Goal: Download file/media

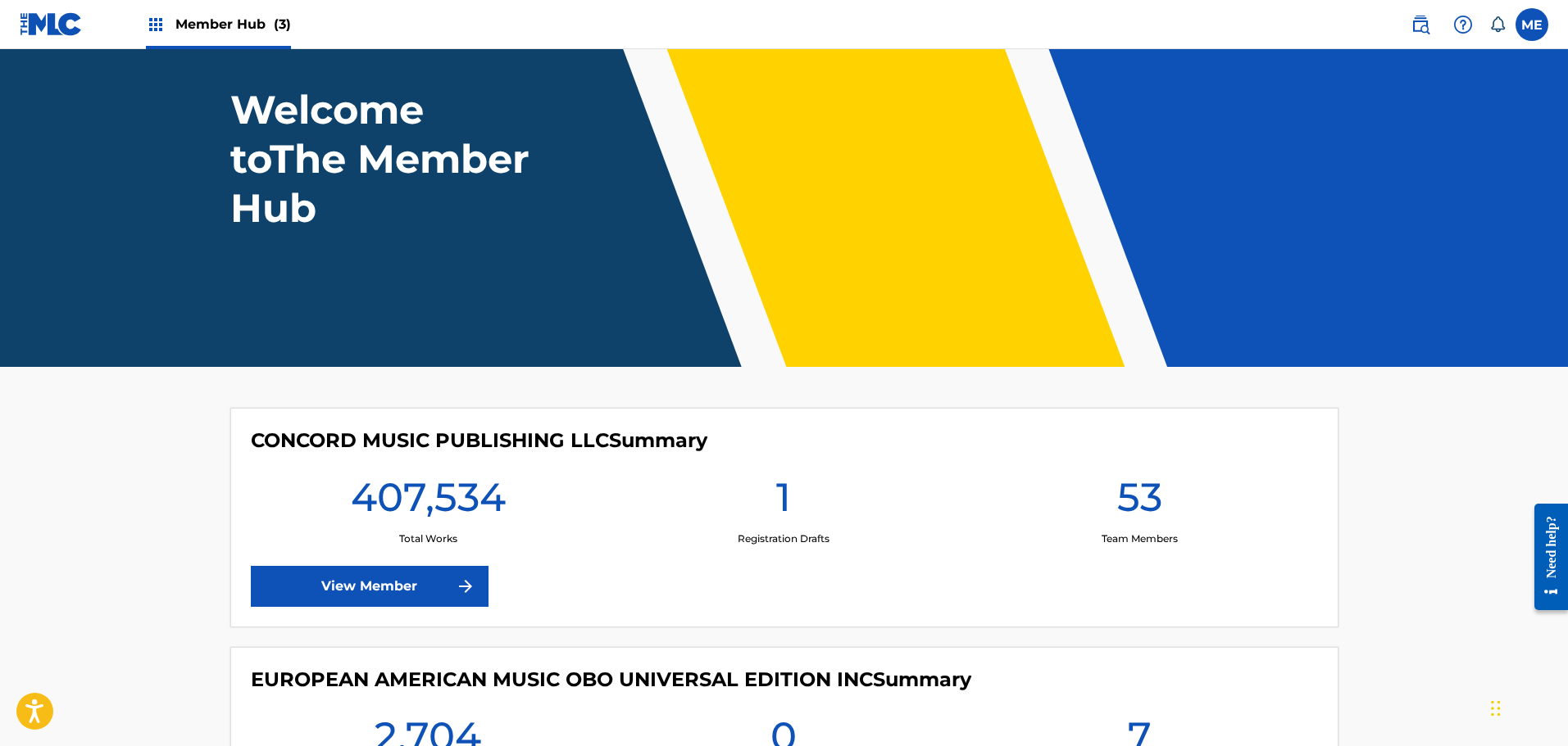
scroll to position [328, 0]
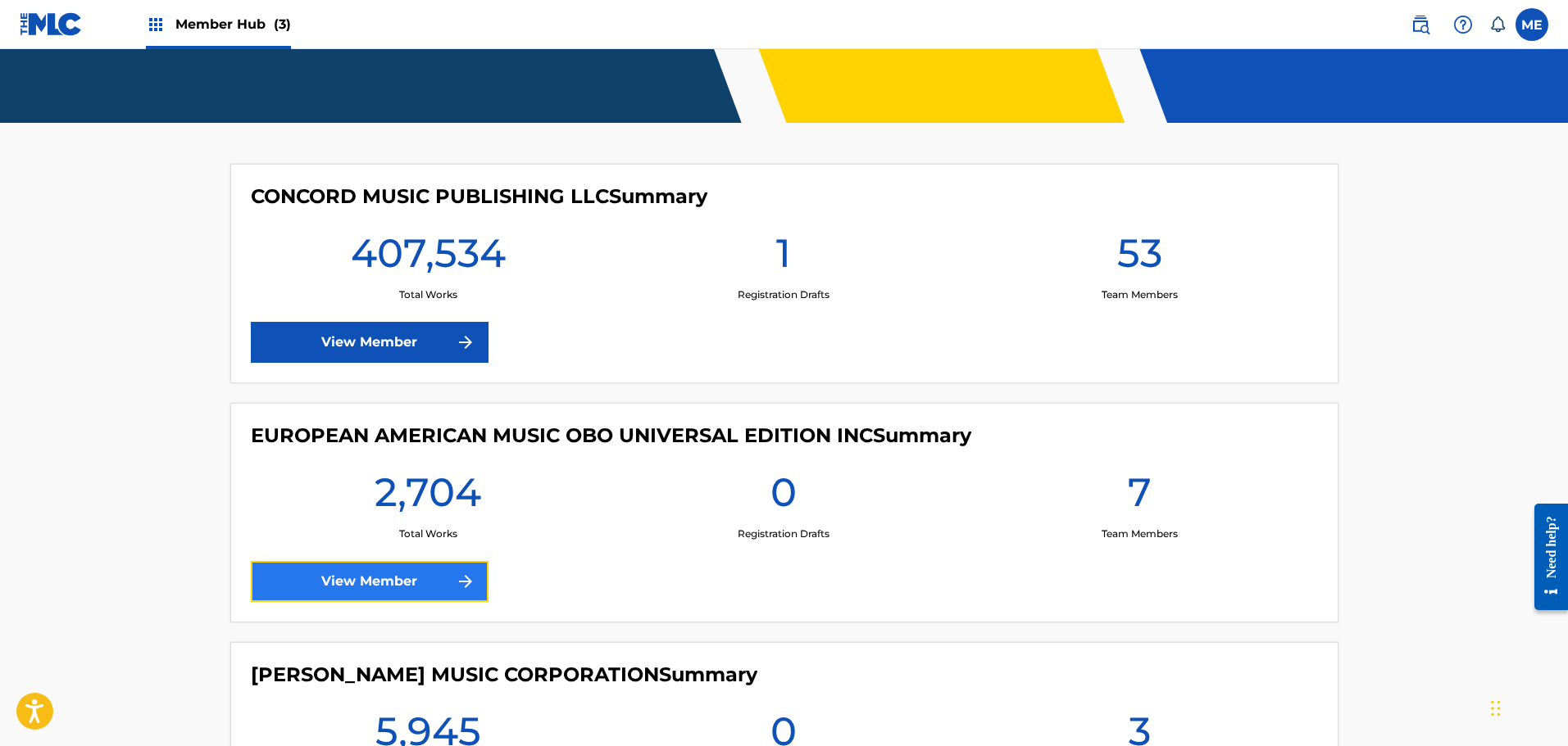
click at [415, 580] on link "View Member" at bounding box center [369, 581] width 238 height 41
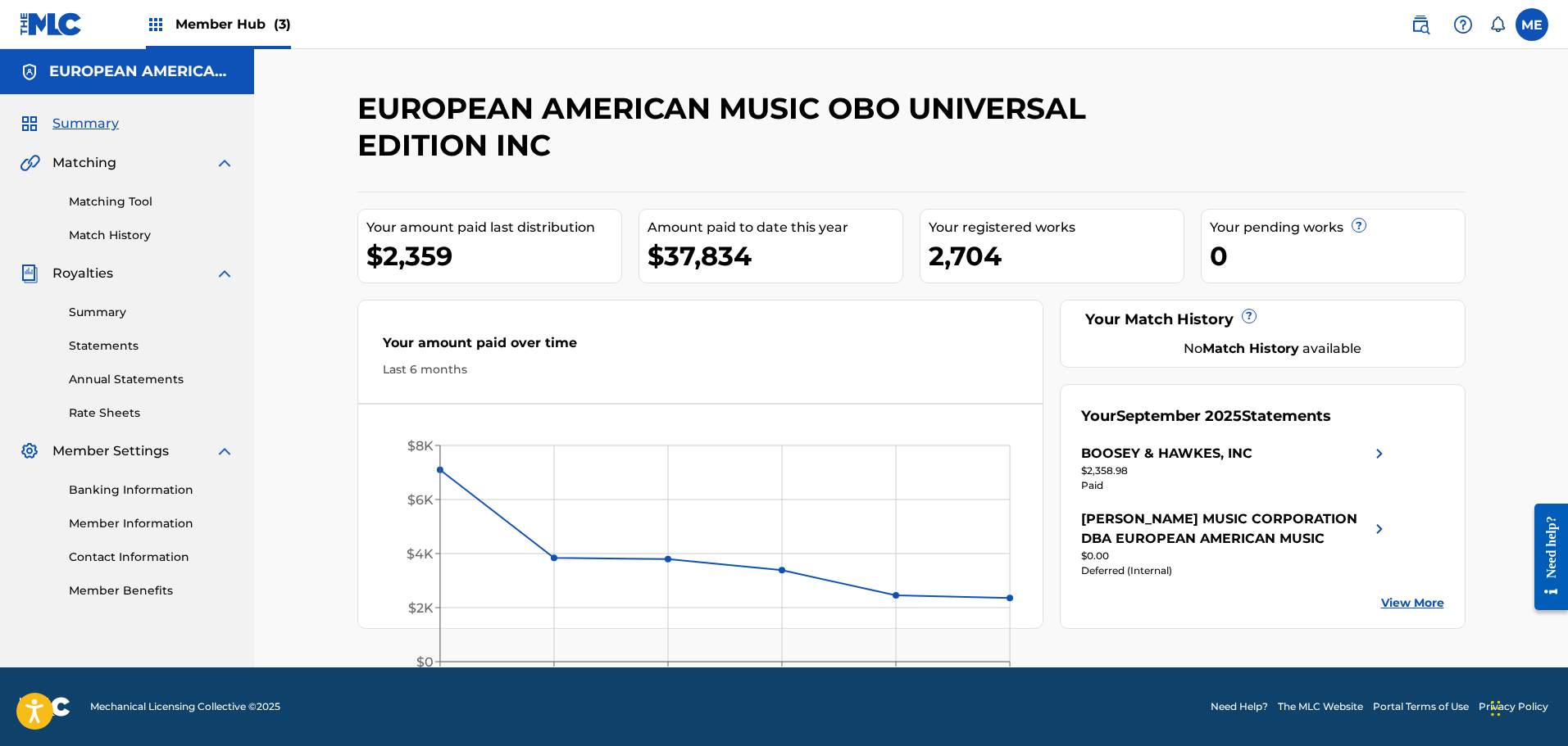
click at [101, 335] on div "Summary Statements Annual Statements Rate Sheets" at bounding box center [127, 352] width 215 height 138
click at [96, 340] on link "Statements" at bounding box center [151, 346] width 165 height 17
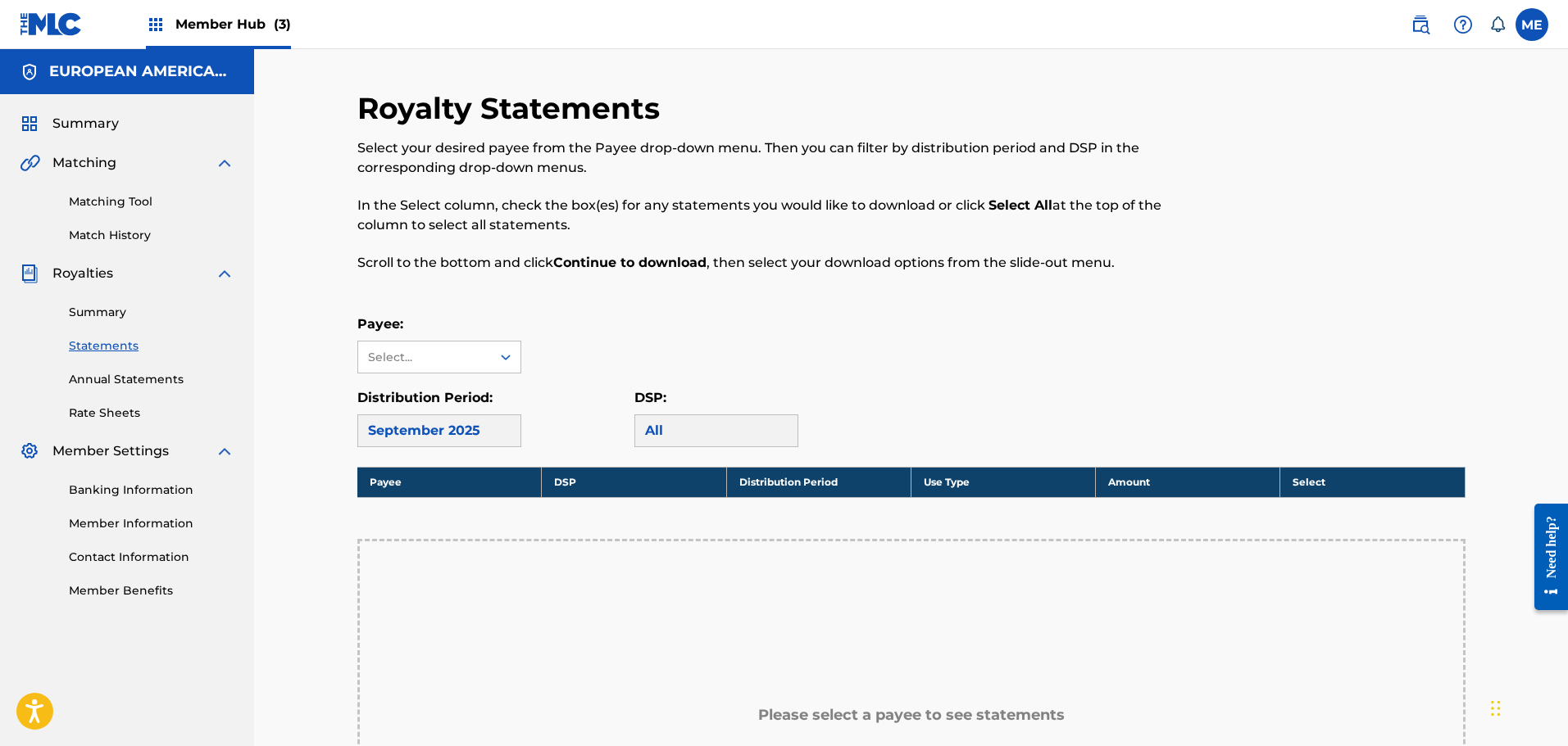
click at [486, 441] on div "September 2025" at bounding box center [439, 431] width 164 height 32
click at [498, 349] on icon at bounding box center [505, 357] width 16 height 16
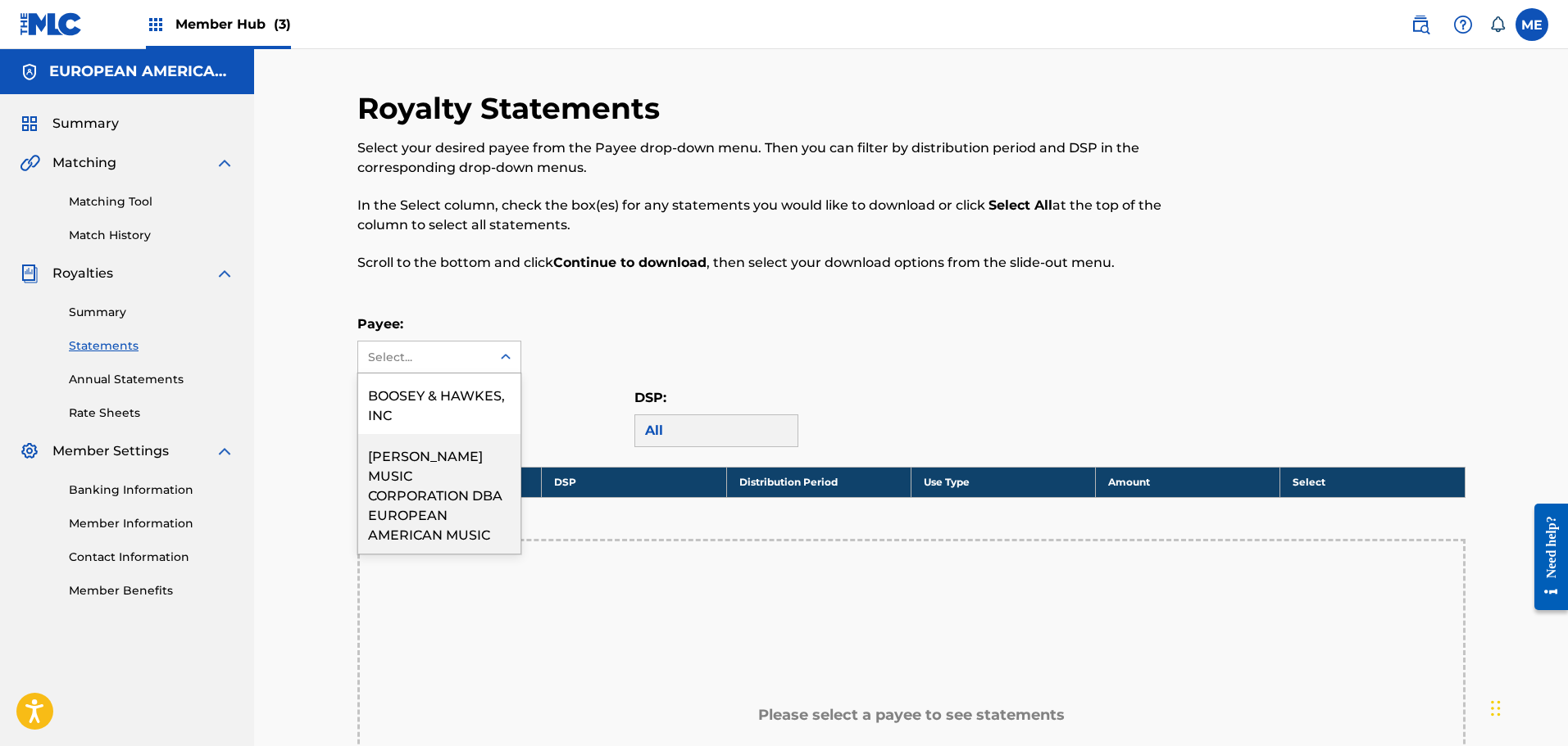
click at [449, 467] on div "[PERSON_NAME] MUSIC CORPORATION DBA EUROPEAN AMERICAN MUSIC" at bounding box center [439, 493] width 162 height 119
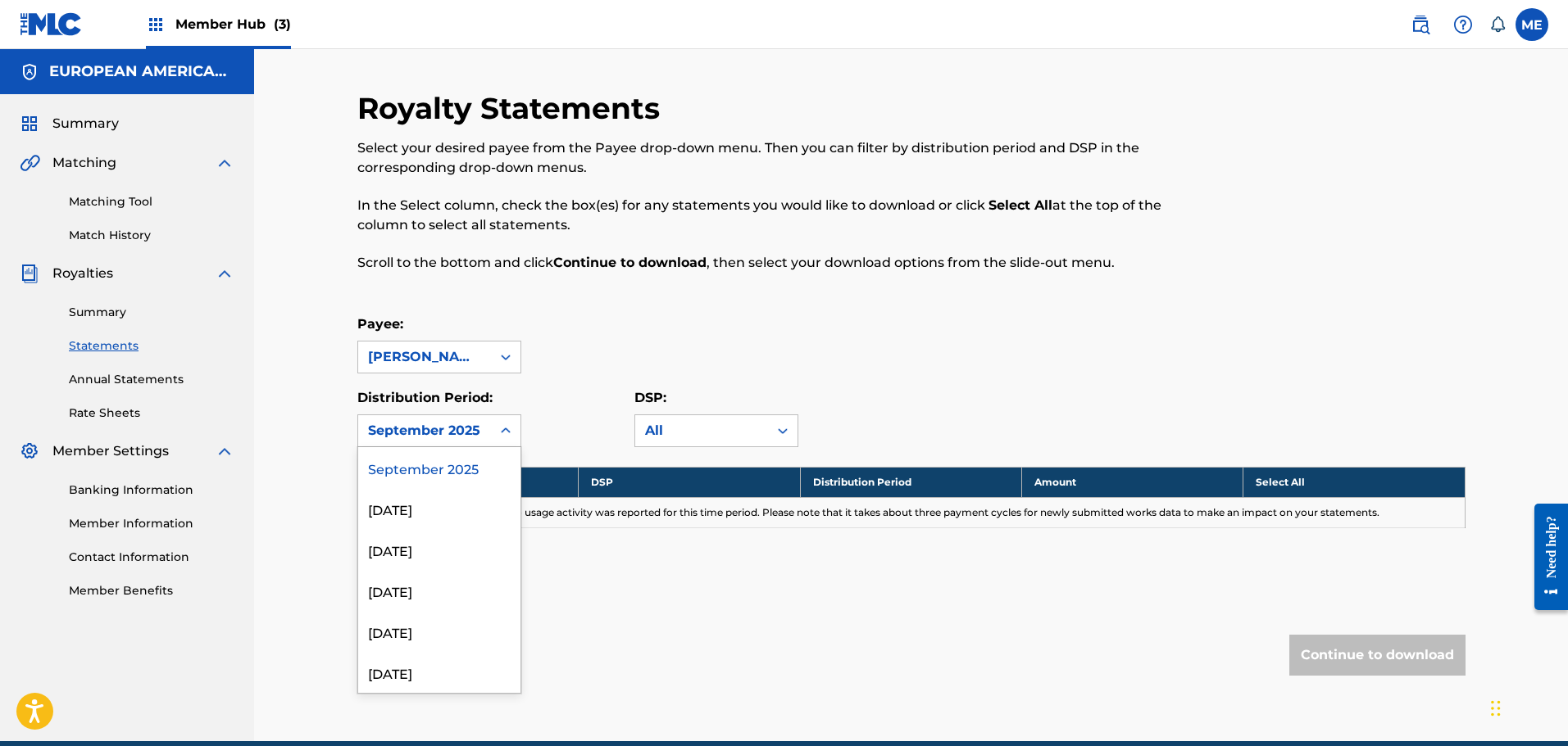
click at [460, 427] on div "September 2025" at bounding box center [425, 430] width 114 height 20
click at [422, 511] on div "[DATE]" at bounding box center [439, 508] width 162 height 41
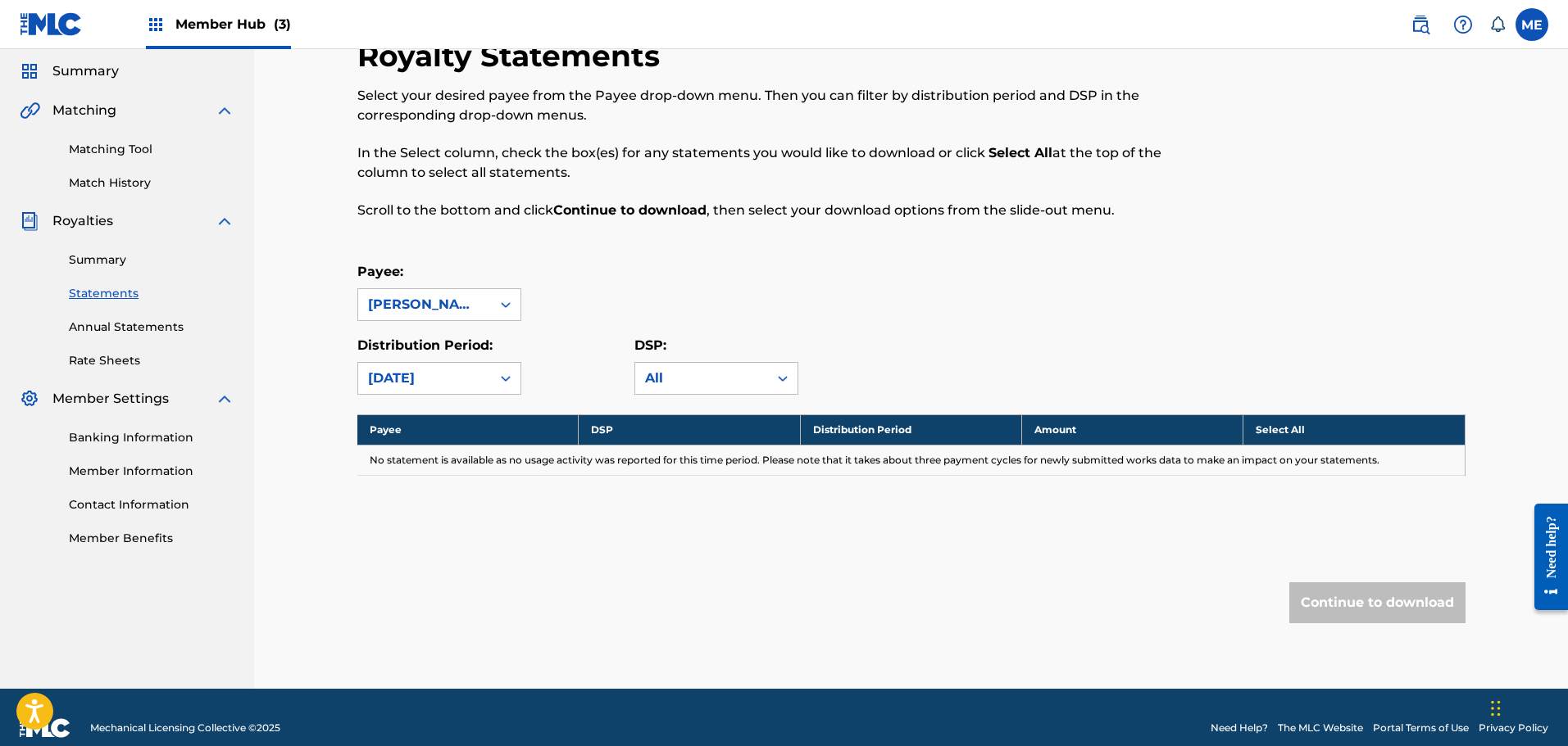
scroll to position [73, 0]
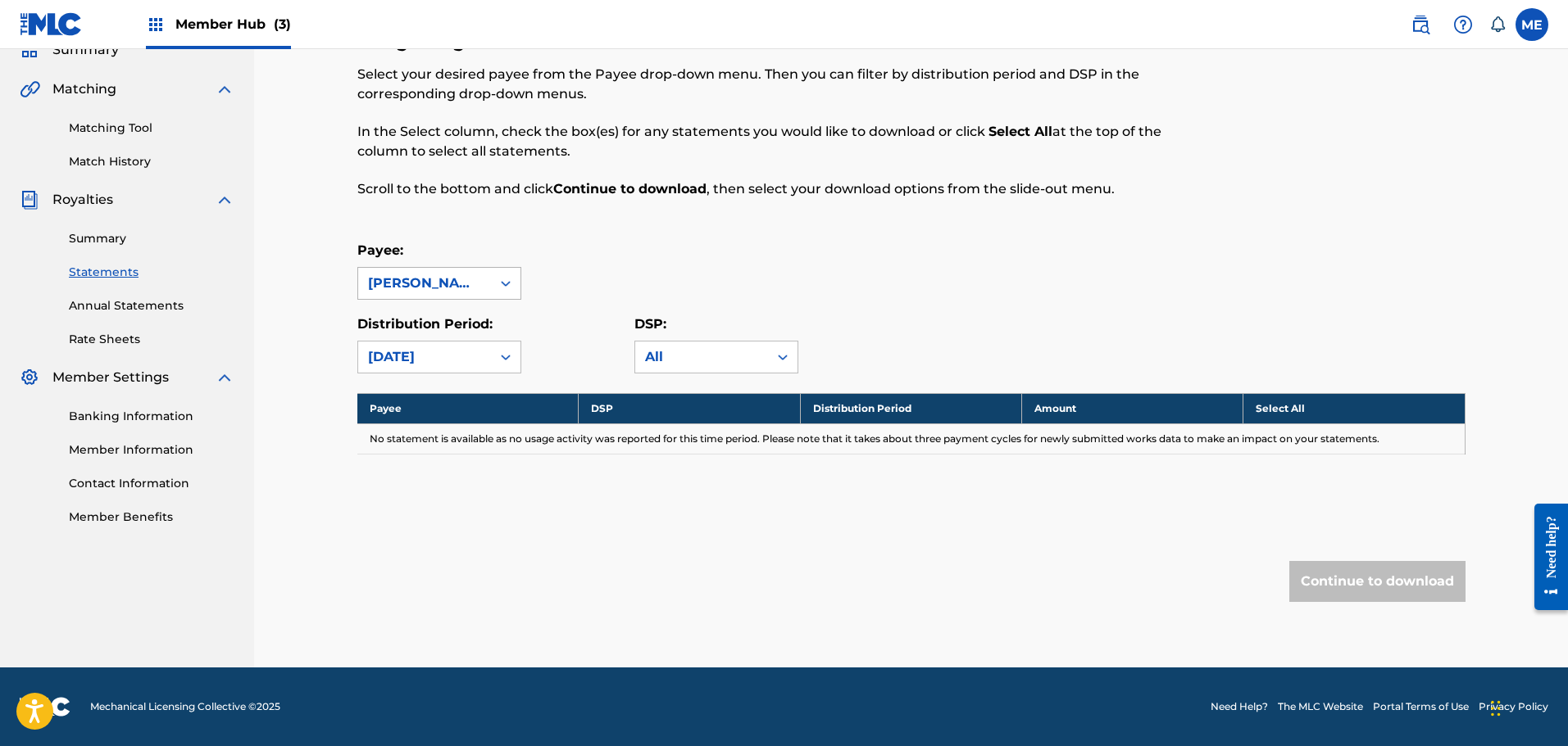
click at [502, 281] on icon at bounding box center [505, 283] width 16 height 16
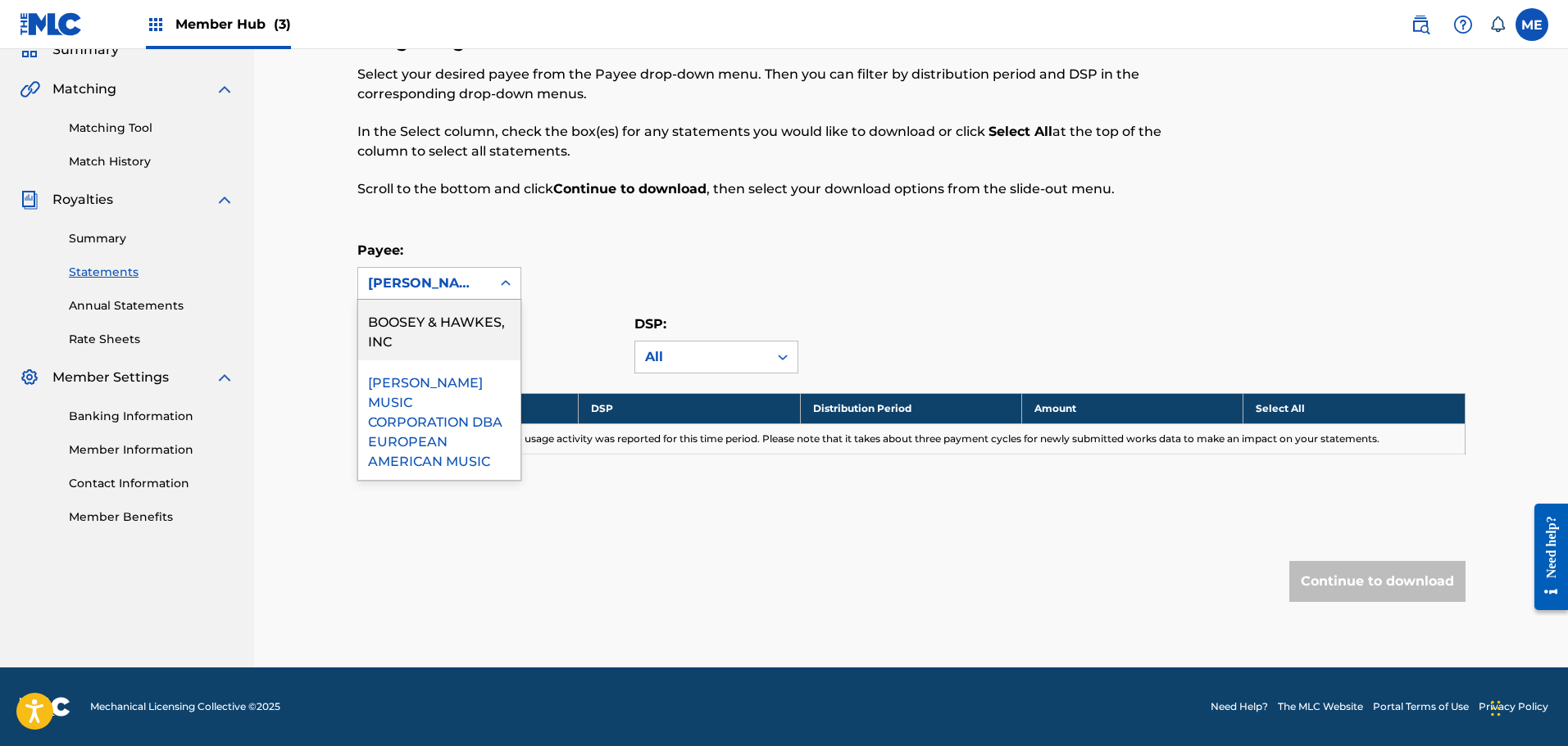
click at [435, 324] on div "BOOSEY & HAWKES, INC" at bounding box center [439, 330] width 162 height 61
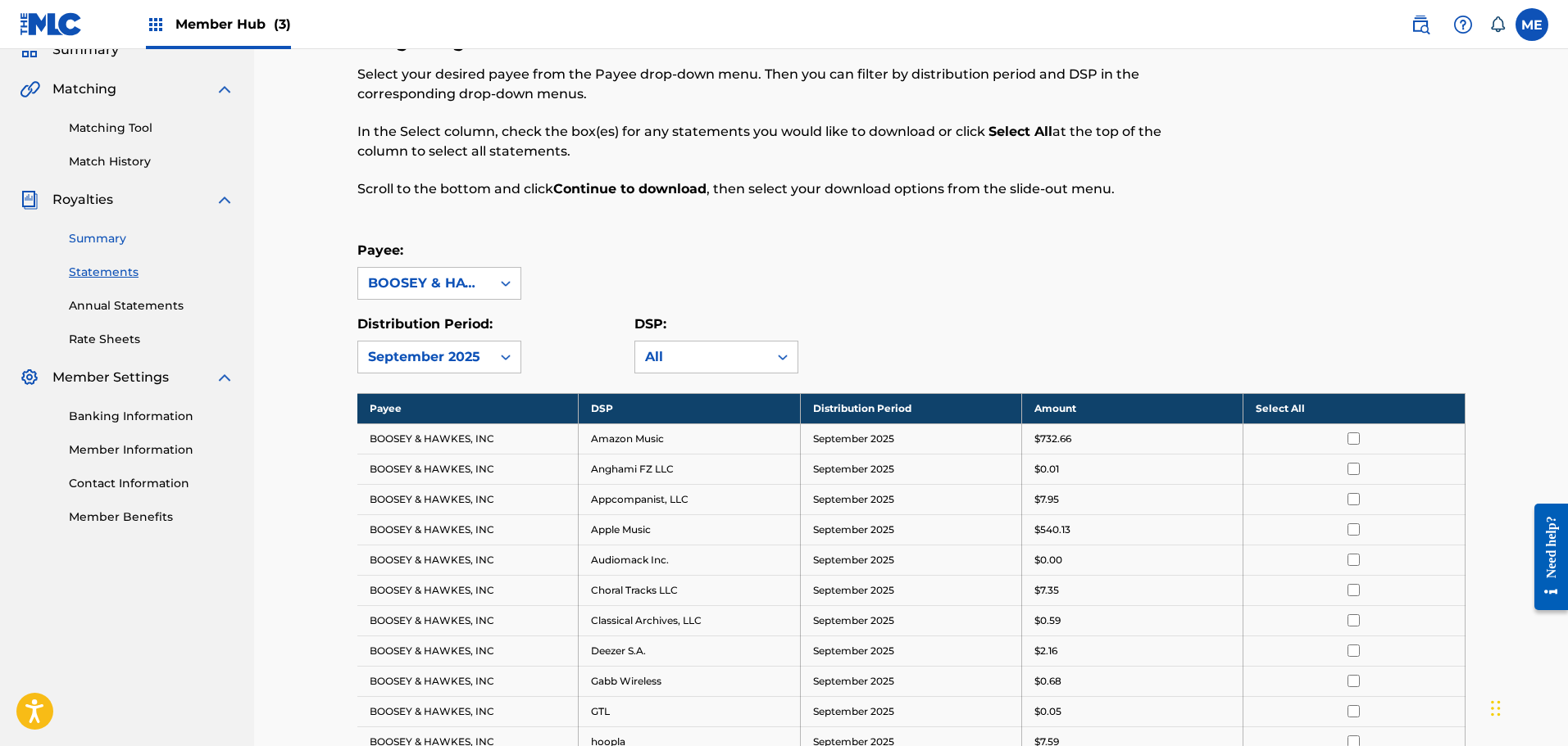
click at [90, 240] on link "Summary" at bounding box center [151, 238] width 165 height 17
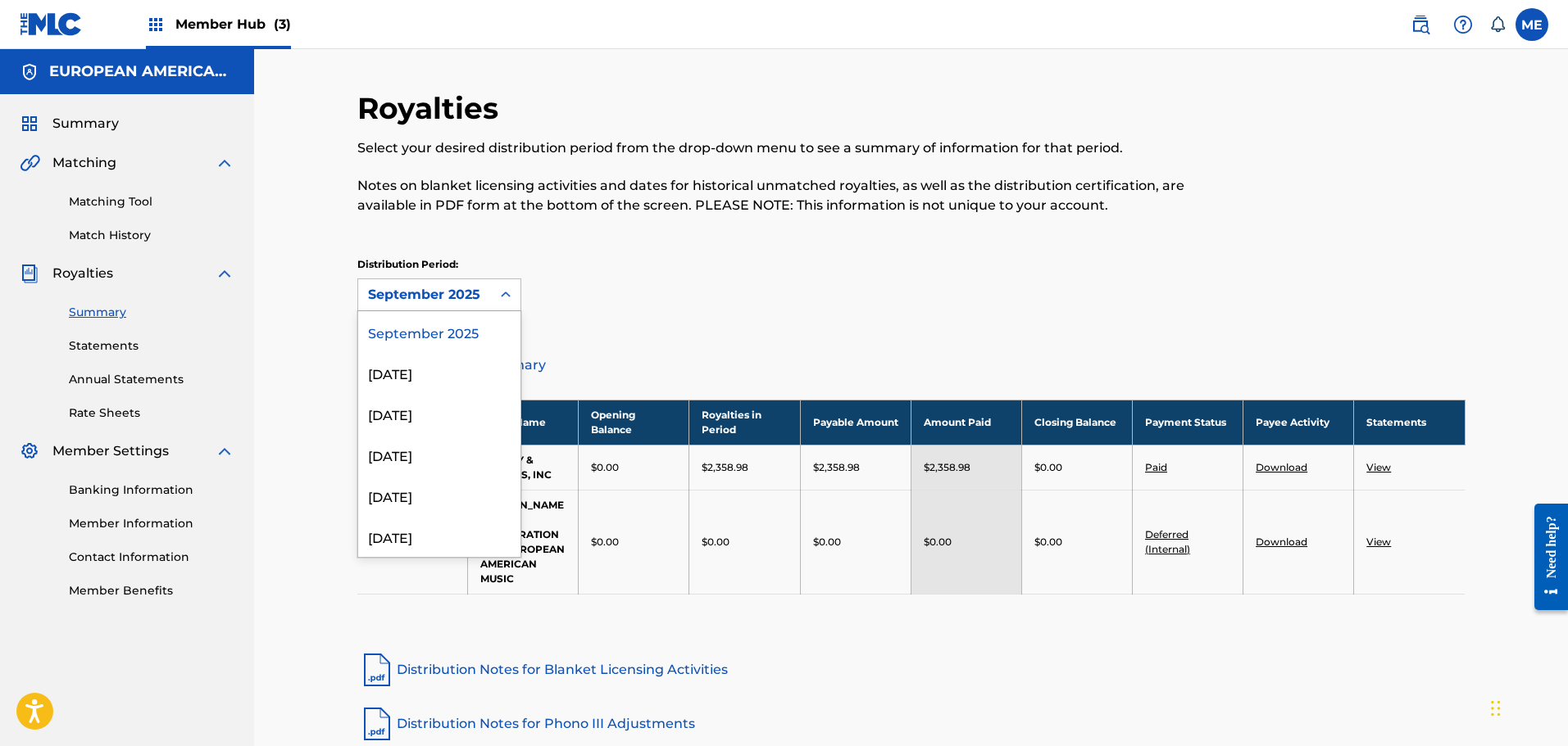
click at [513, 293] on div at bounding box center [505, 295] width 30 height 30
click at [449, 363] on div "[DATE]" at bounding box center [439, 372] width 162 height 41
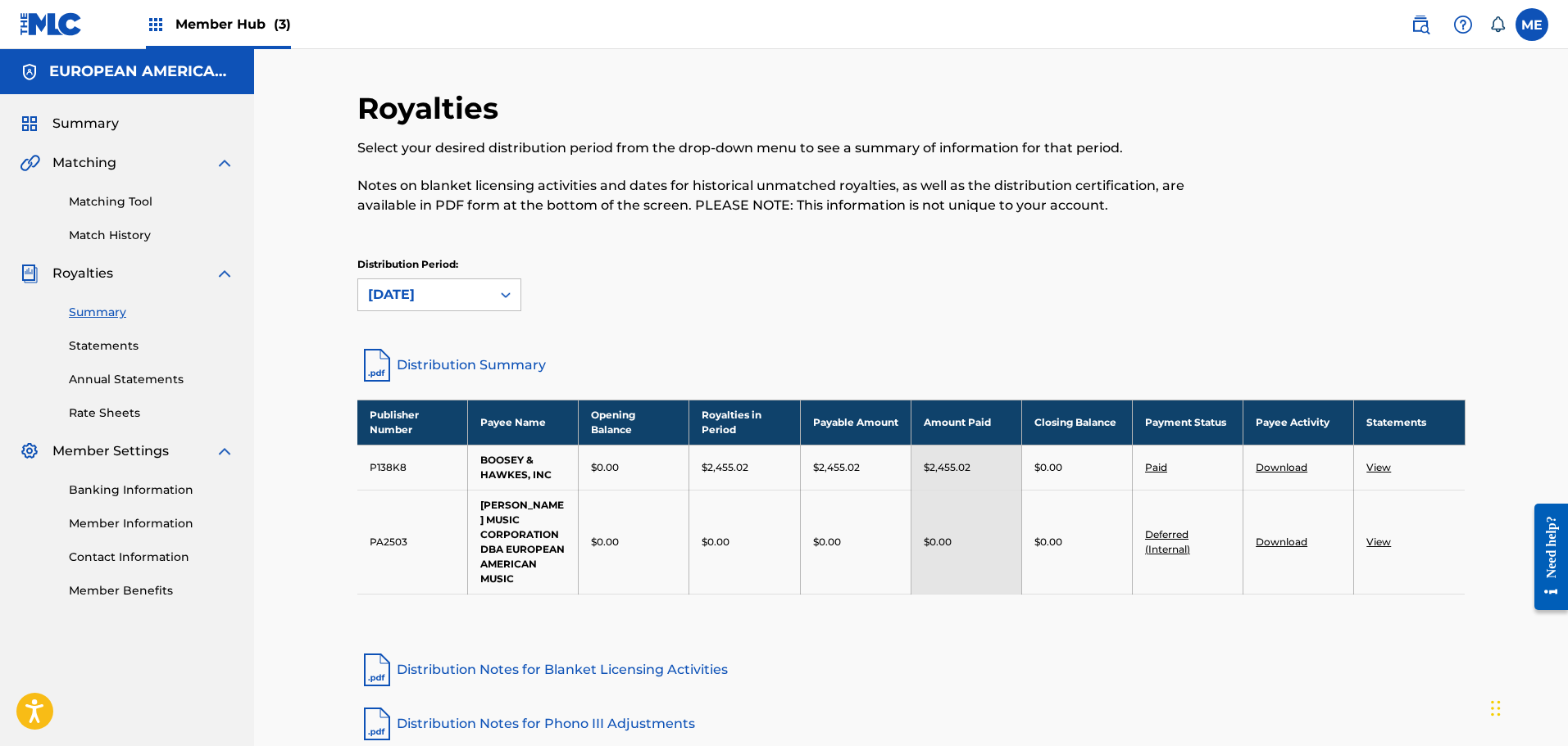
click at [1373, 466] on link "View" at bounding box center [1379, 467] width 25 height 12
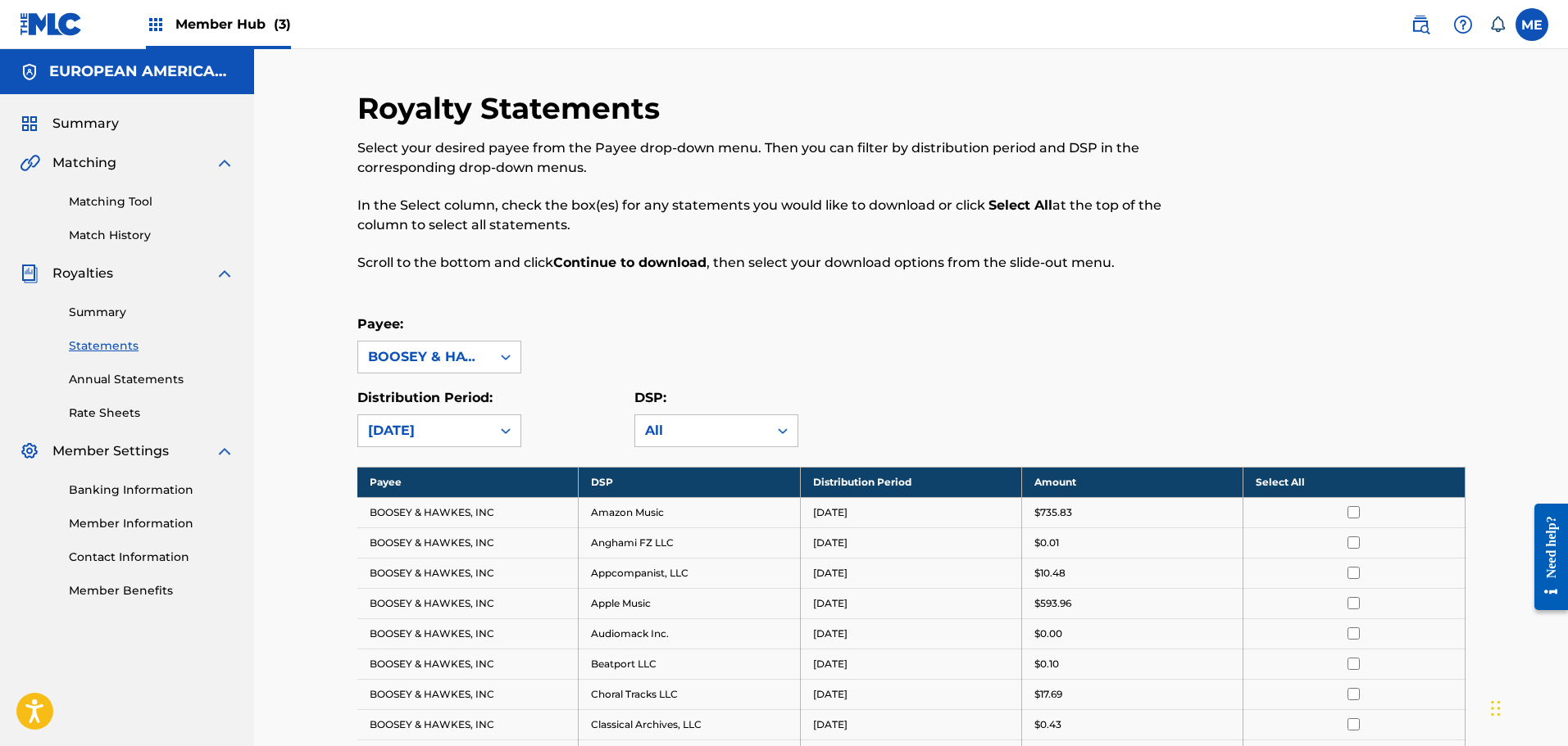
click at [1354, 484] on th "Select All" at bounding box center [1354, 483] width 221 height 31
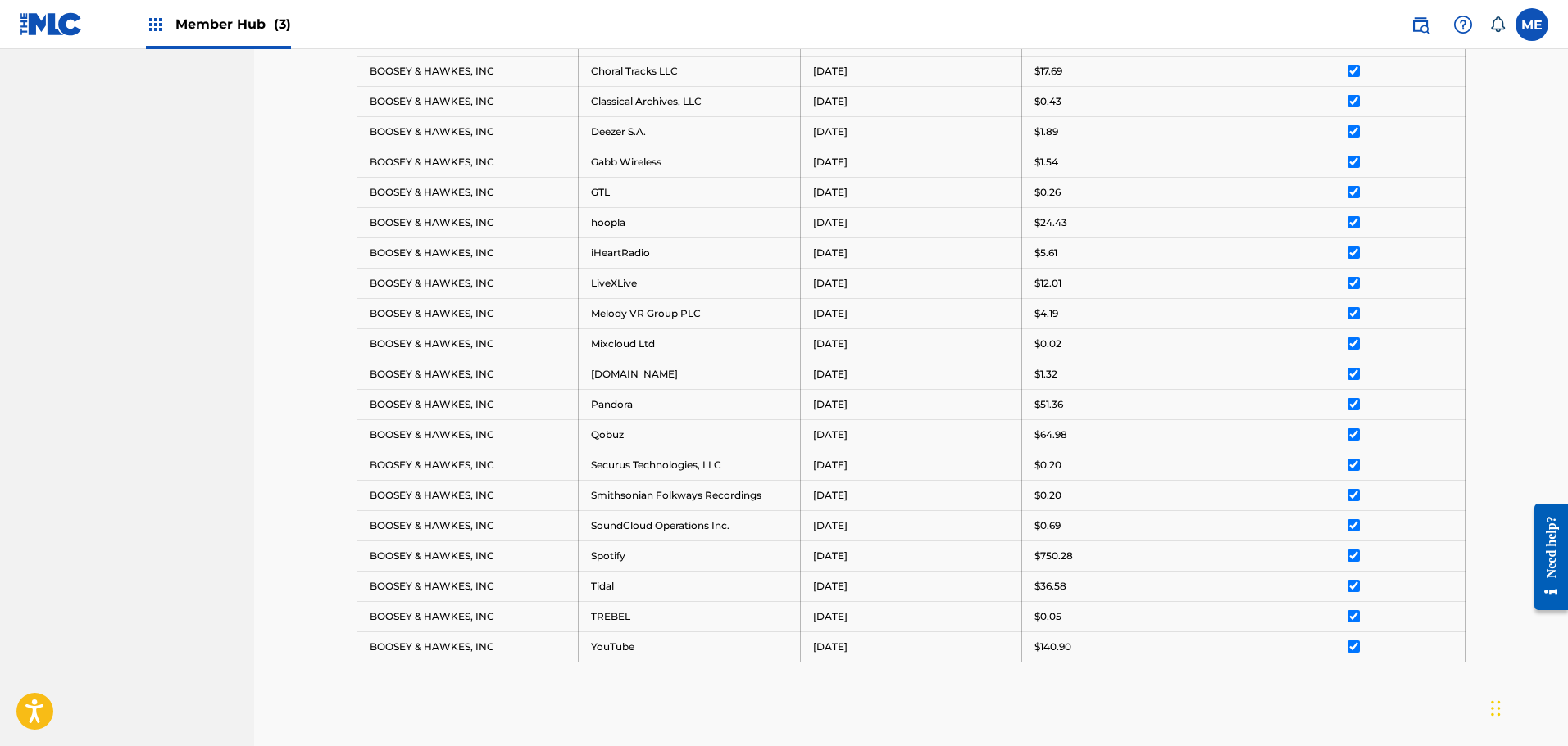
scroll to position [832, 0]
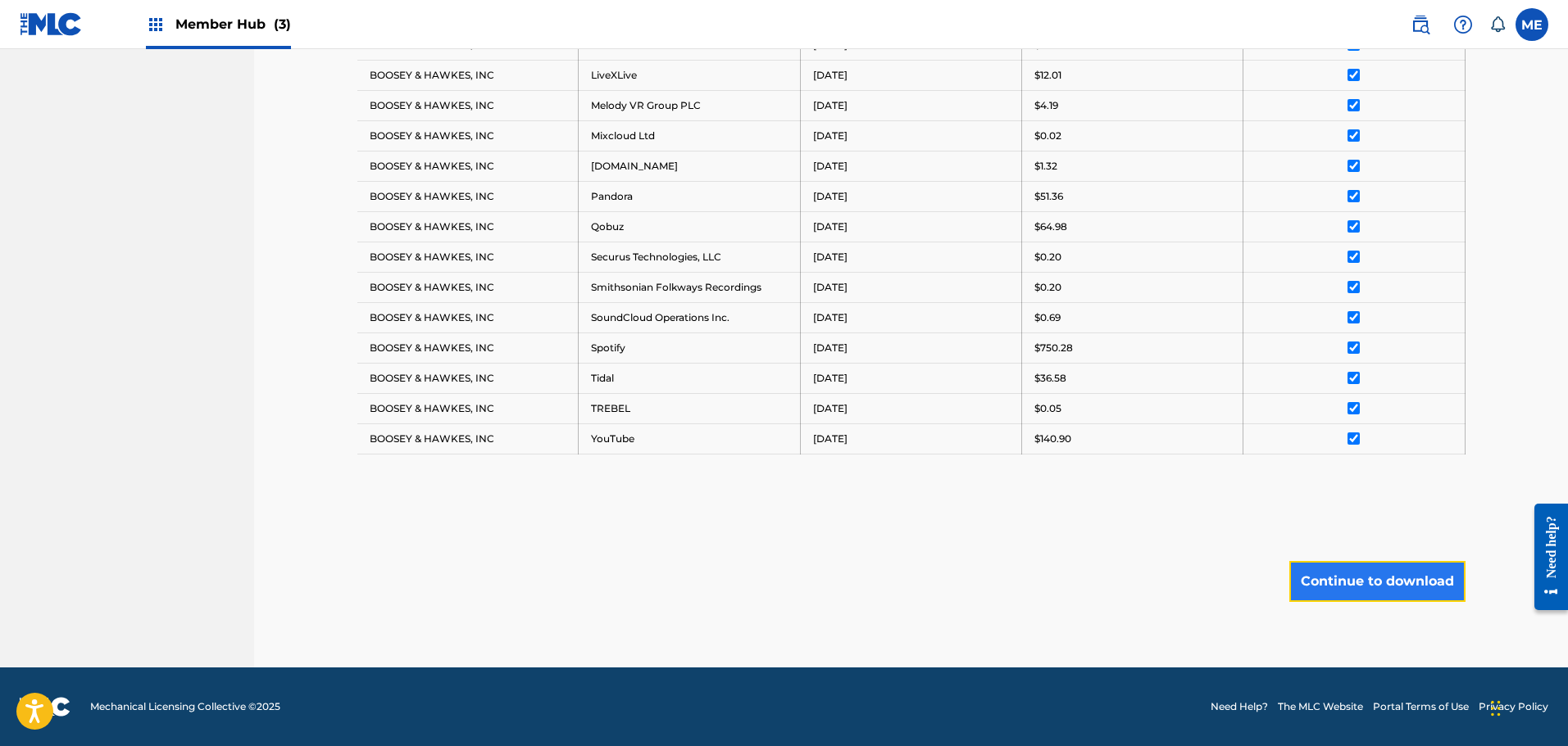
click at [1382, 575] on button "Continue to download" at bounding box center [1377, 581] width 177 height 41
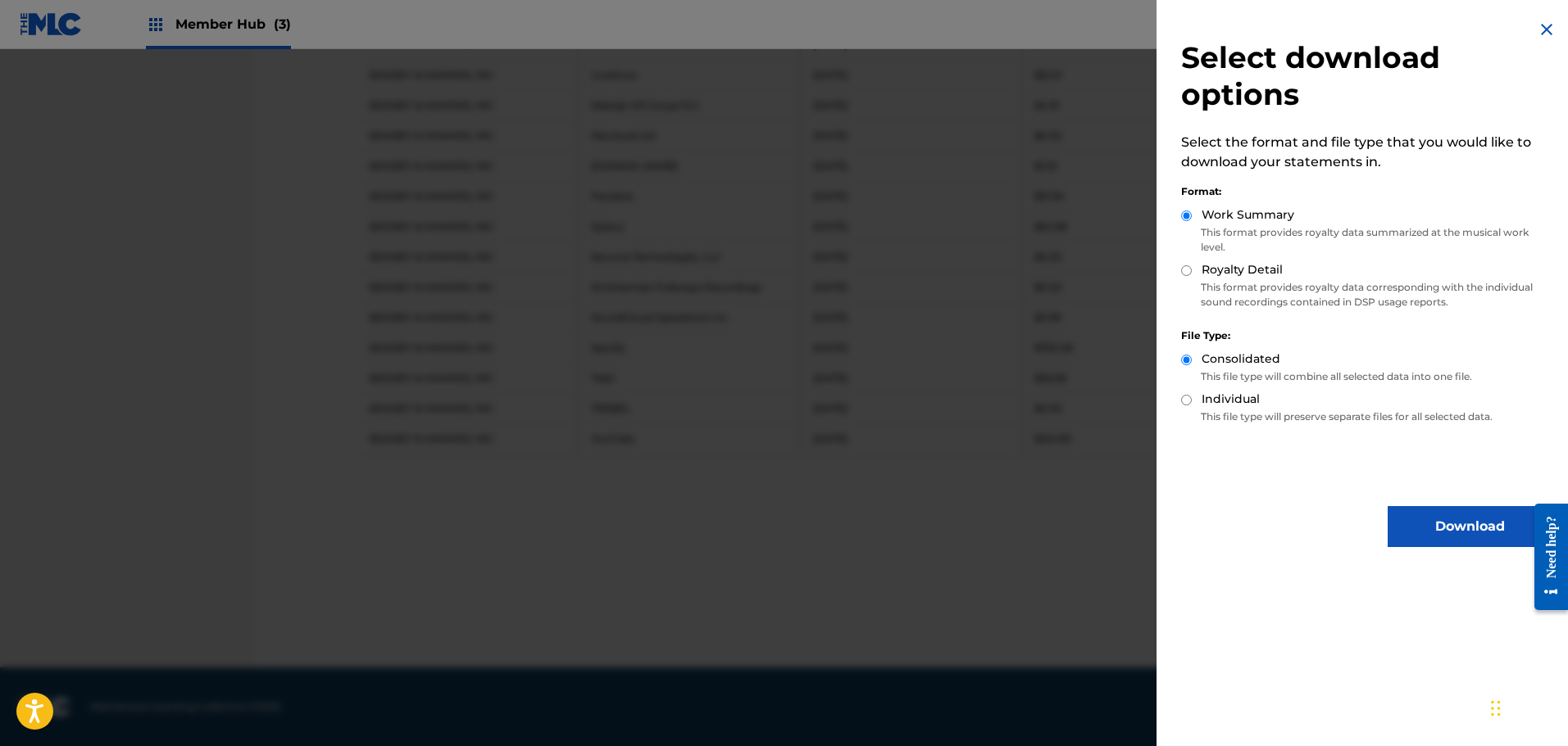
click at [1443, 506] on div "Select download options Select the format and file type that you would like to …" at bounding box center [1367, 283] width 420 height 567
click at [1447, 520] on button "Download" at bounding box center [1470, 527] width 164 height 41
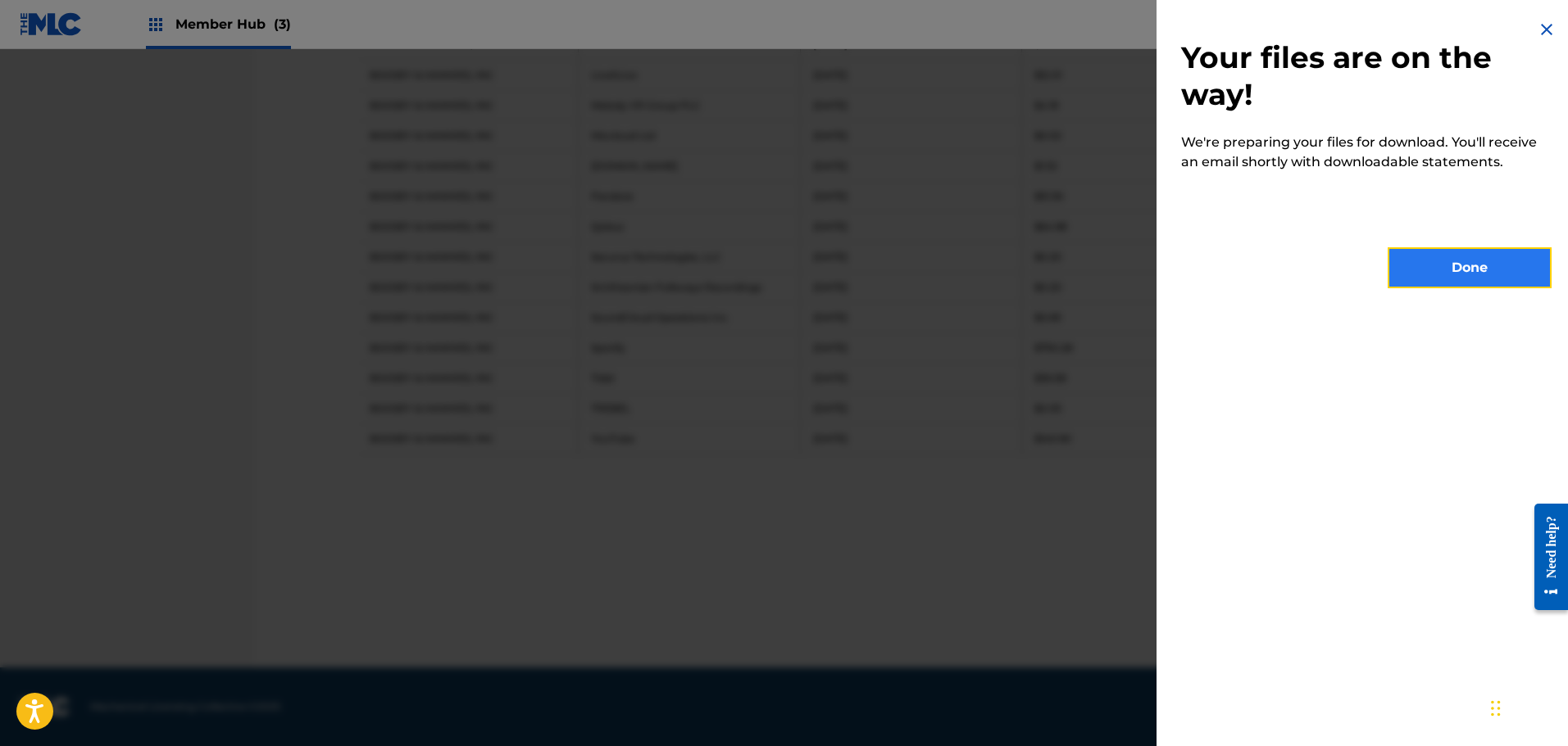
click at [1465, 272] on button "Done" at bounding box center [1470, 267] width 164 height 41
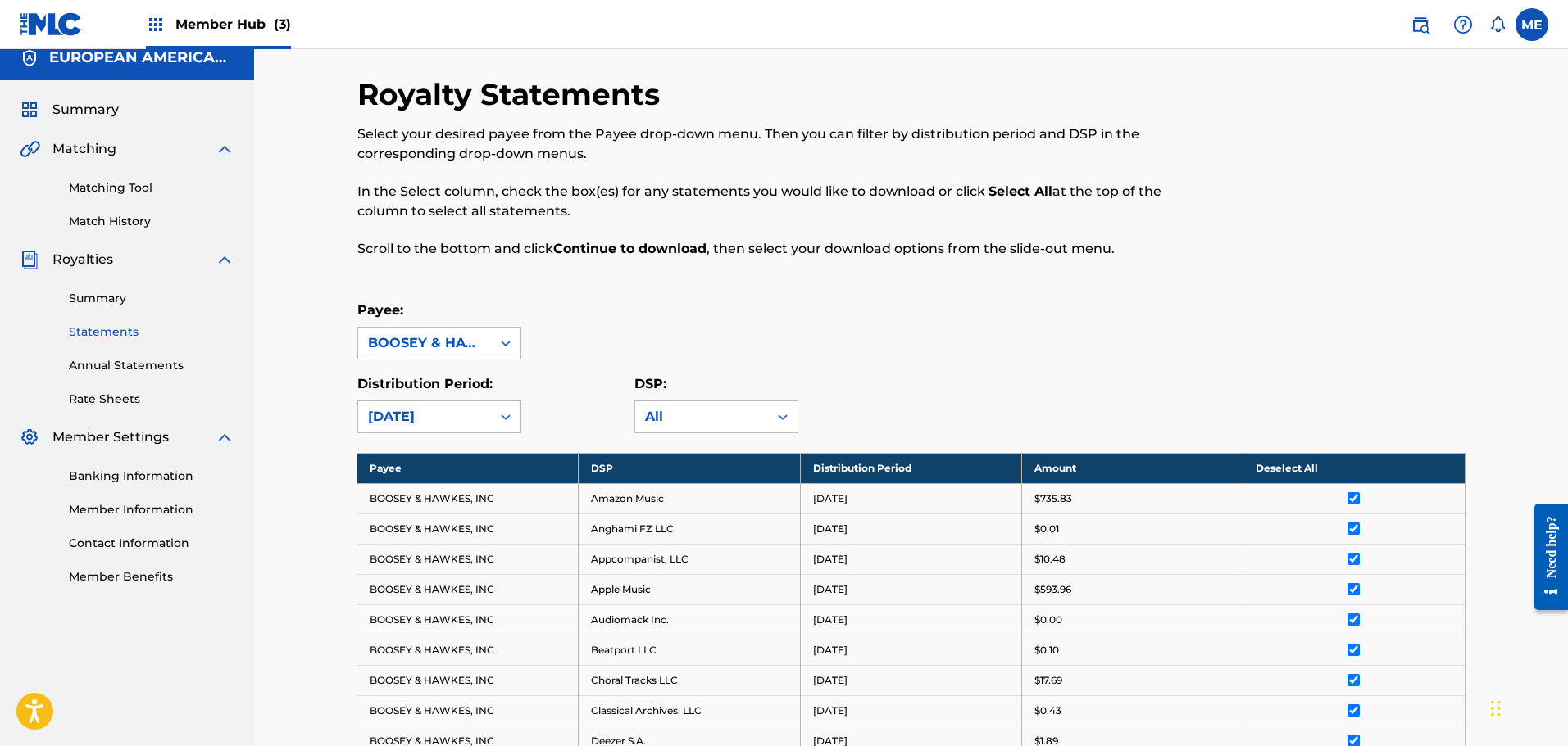
scroll to position [12, 0]
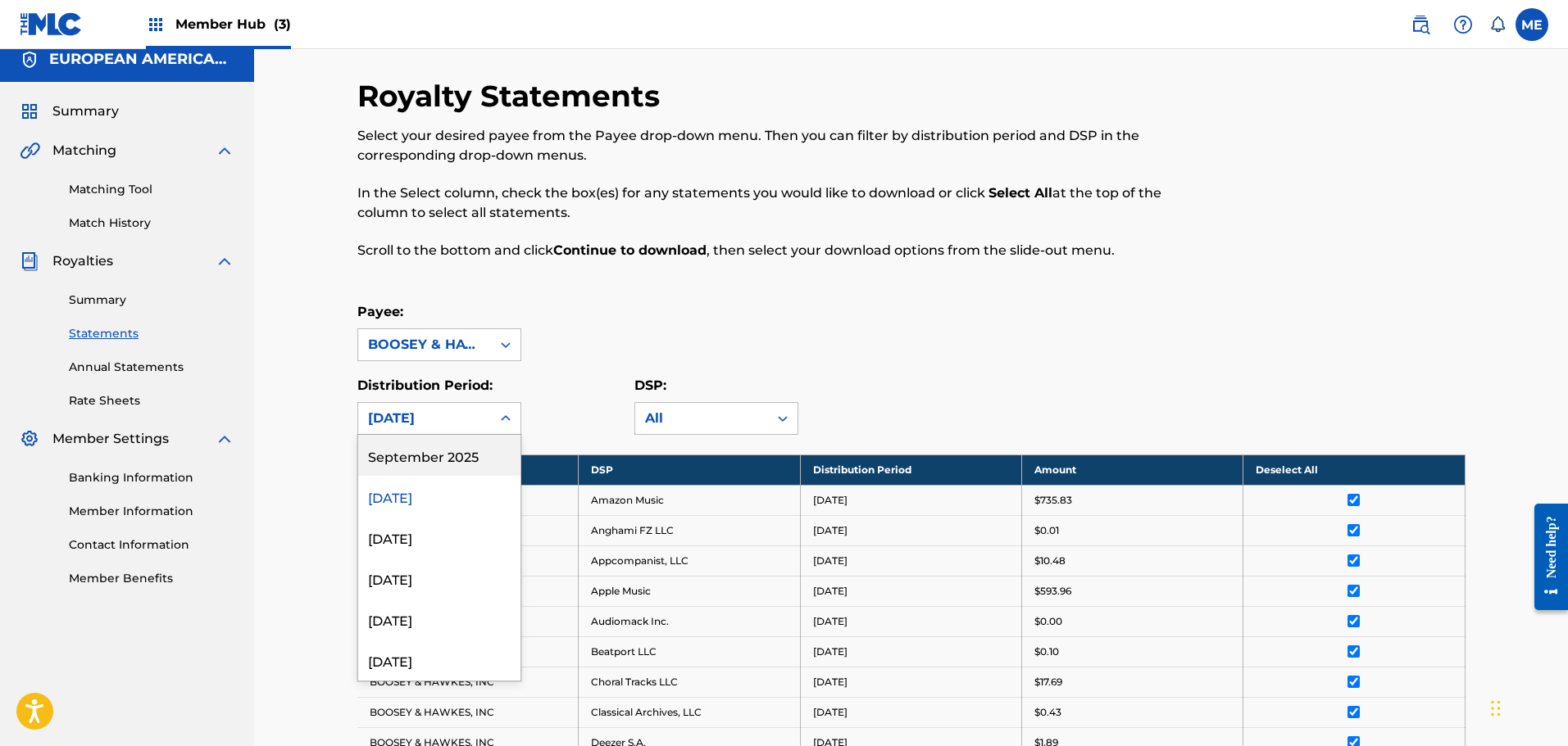
click at [497, 415] on icon at bounding box center [505, 418] width 16 height 16
click at [194, 67] on h5 "EUROPEAN AMERICAN MUSIC OBO UNIVERSAL EDITION INC" at bounding box center [142, 59] width 185 height 19
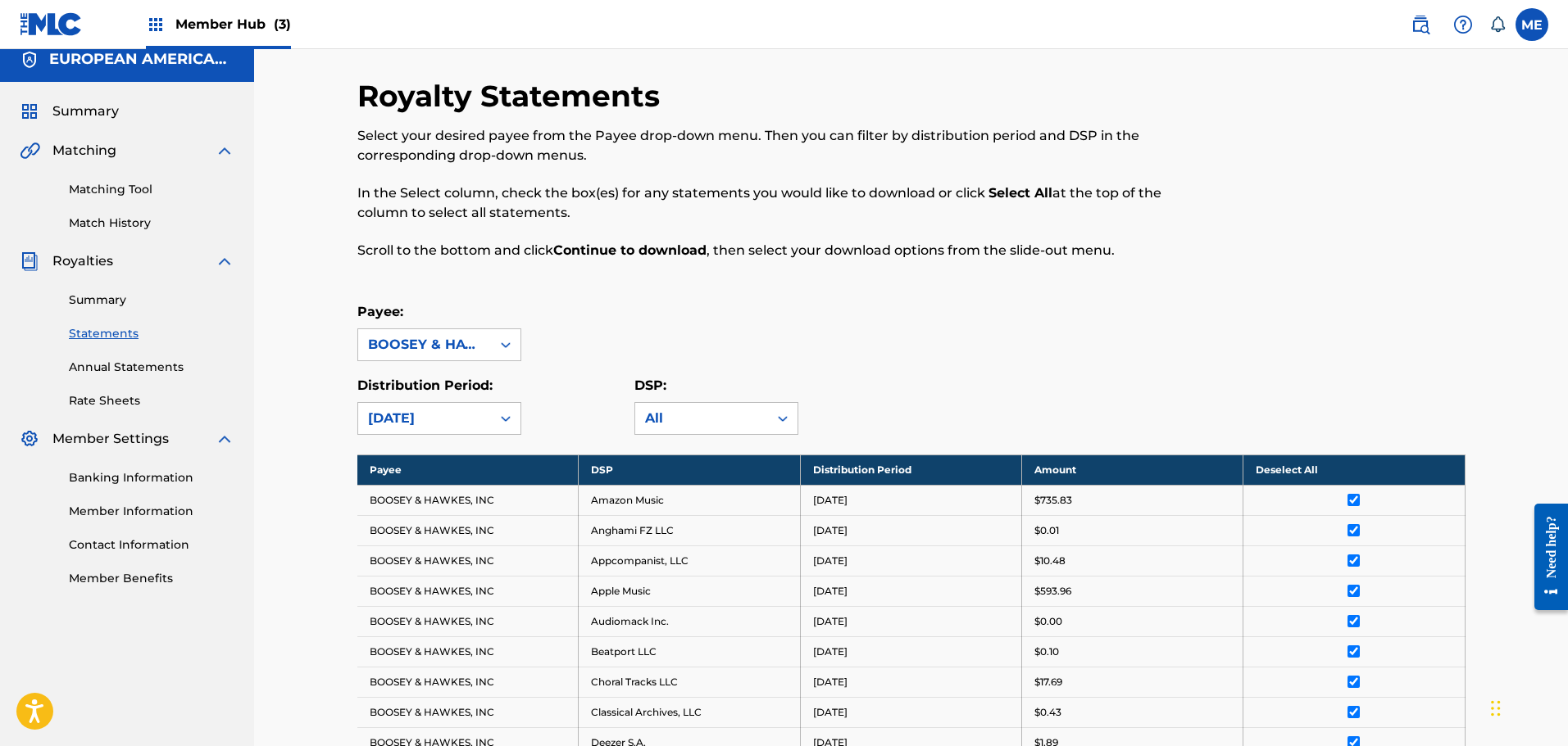
scroll to position [0, 0]
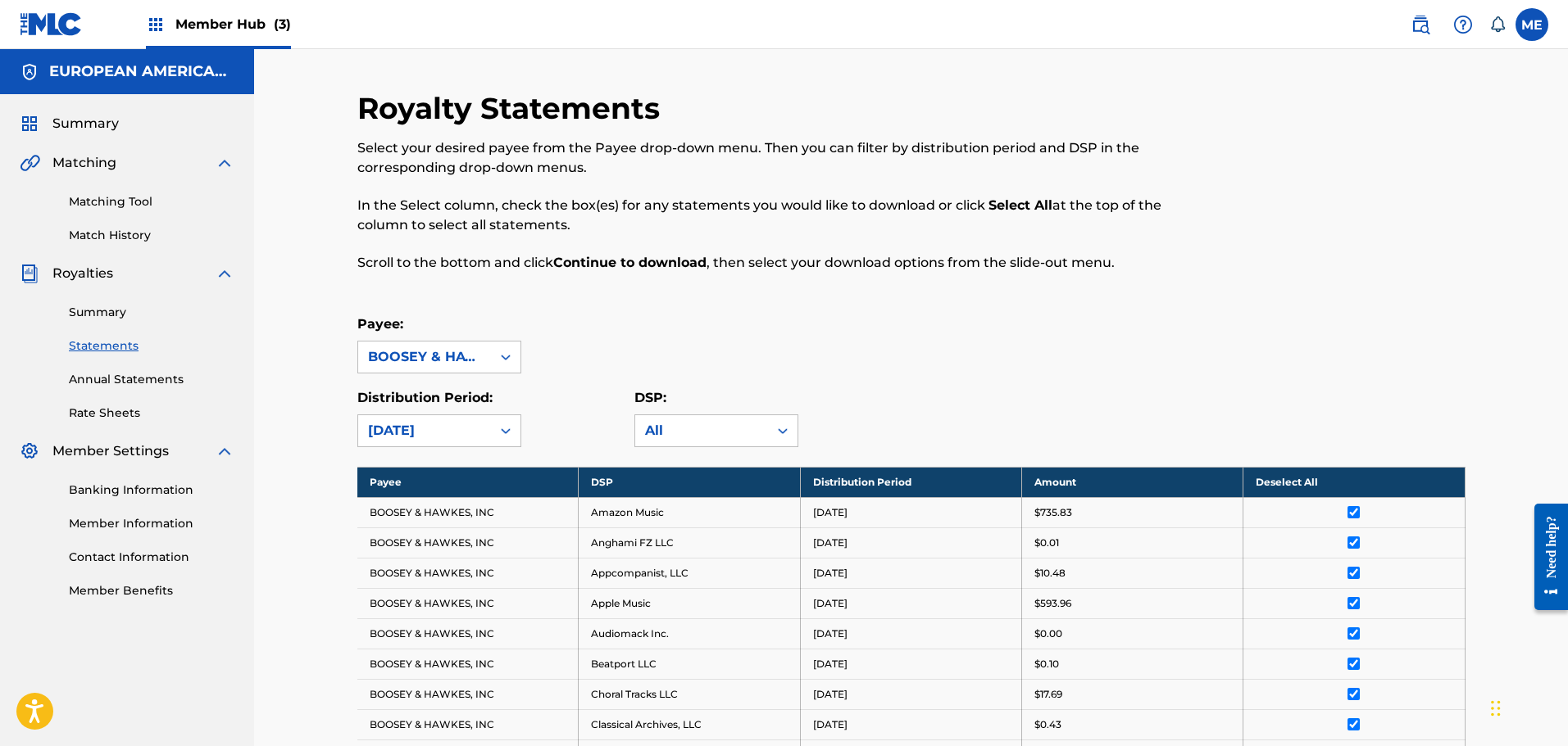
click at [162, 31] on img at bounding box center [156, 24] width 20 height 20
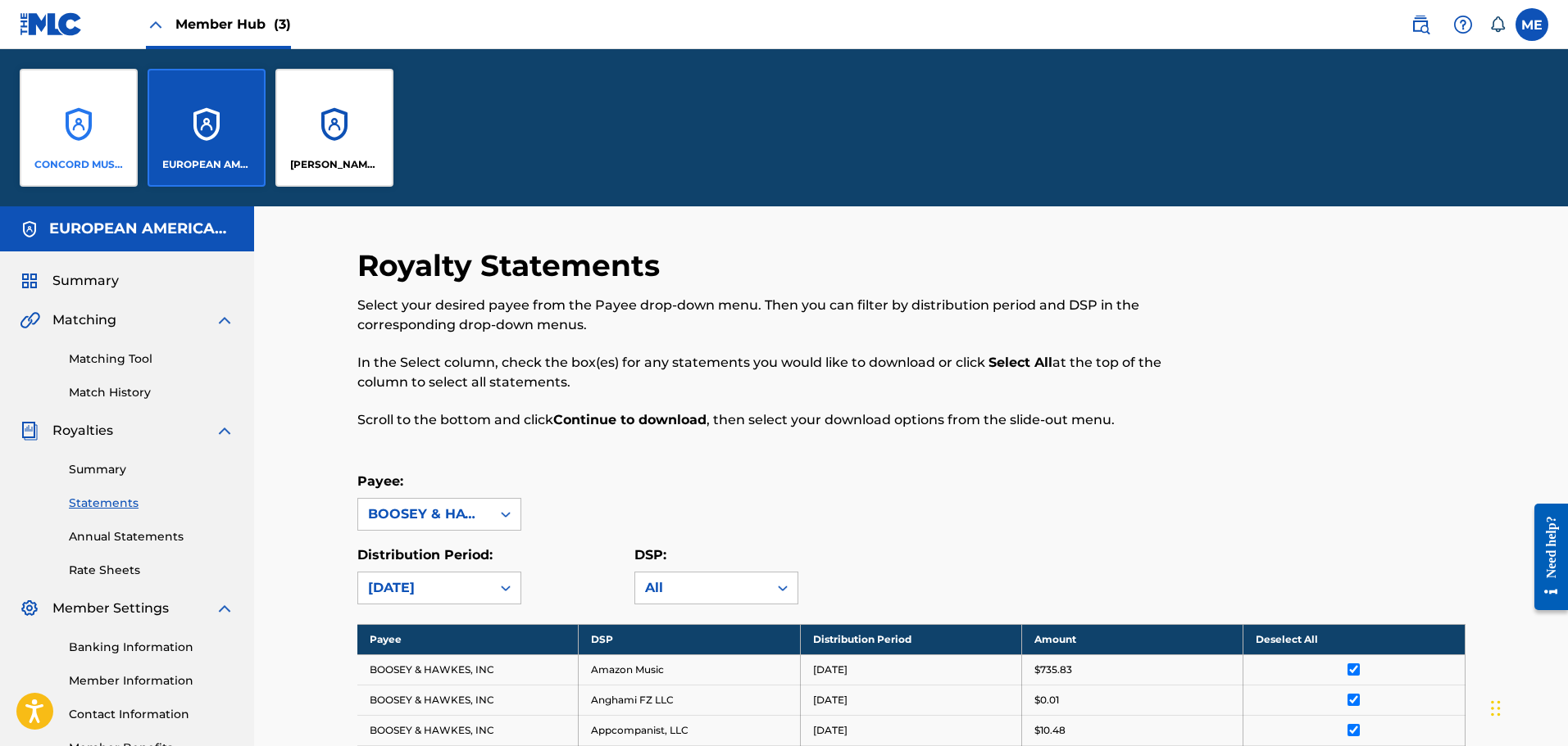
click at [93, 130] on div "CONCORD MUSIC PUBLISHING LLC" at bounding box center [79, 128] width 118 height 118
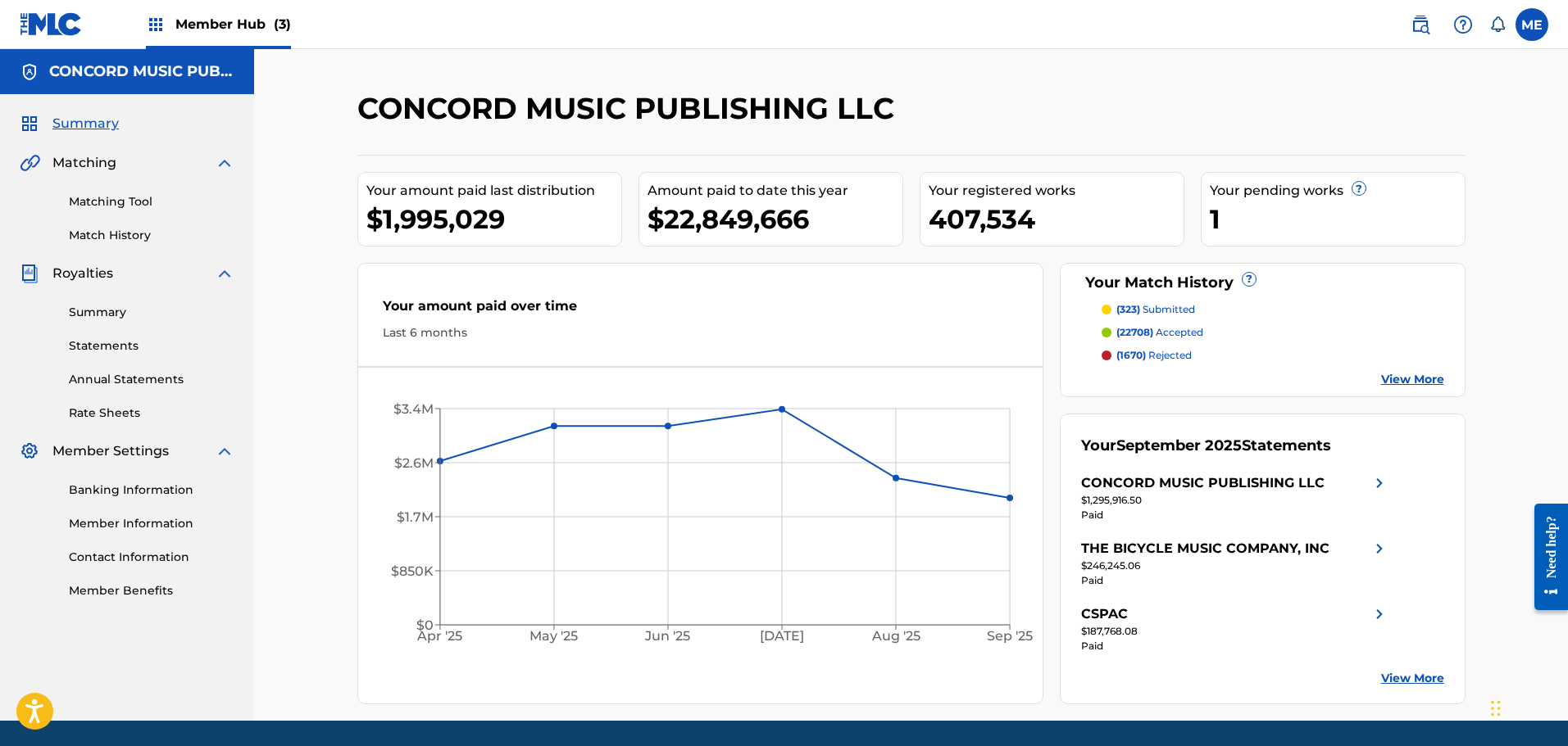
click at [95, 303] on div "Summary Statements Annual Statements Rate Sheets" at bounding box center [127, 352] width 215 height 138
click at [99, 315] on link "Summary" at bounding box center [151, 313] width 165 height 17
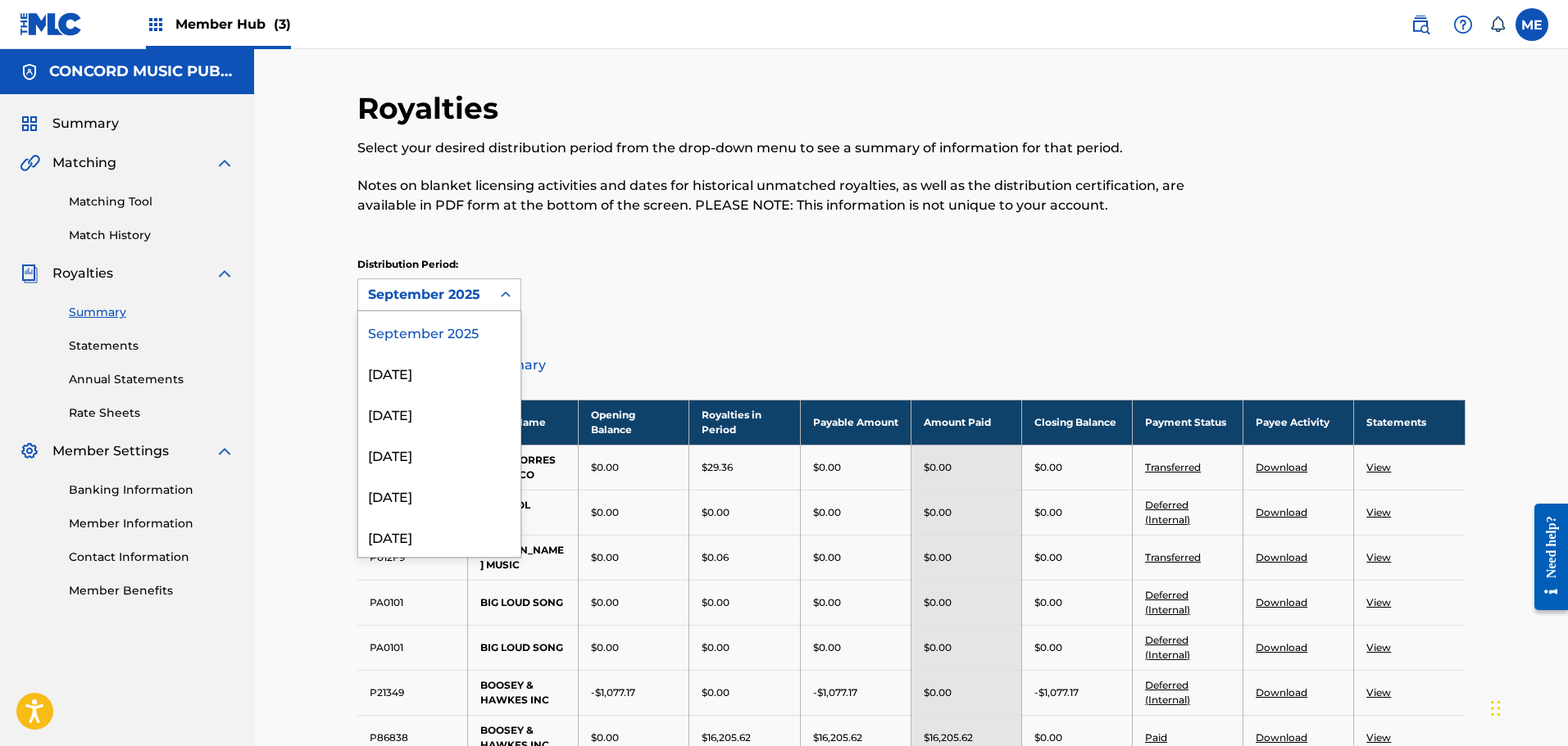
click at [491, 299] on div at bounding box center [505, 295] width 30 height 30
click at [409, 377] on div "[DATE]" at bounding box center [439, 372] width 162 height 41
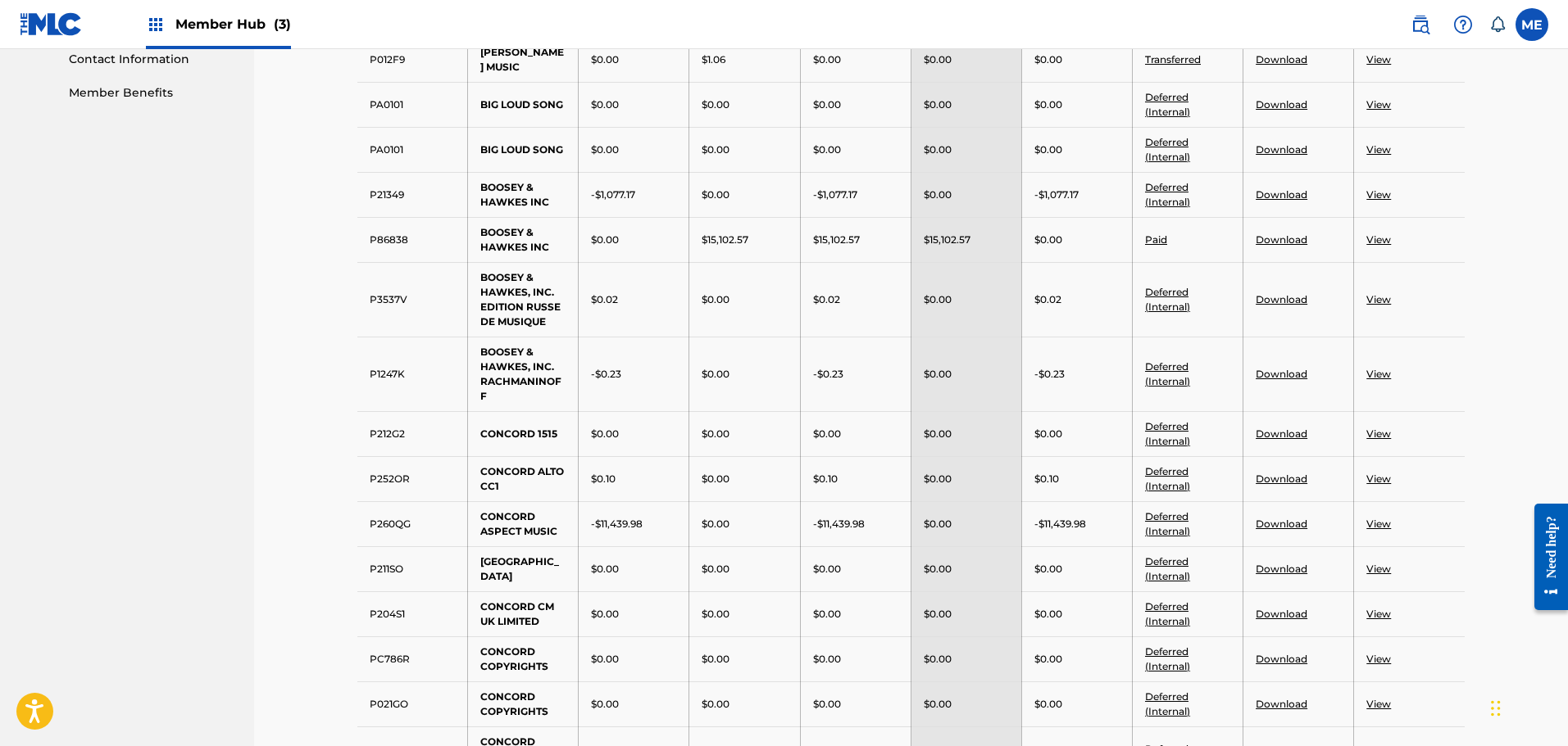
scroll to position [491, 0]
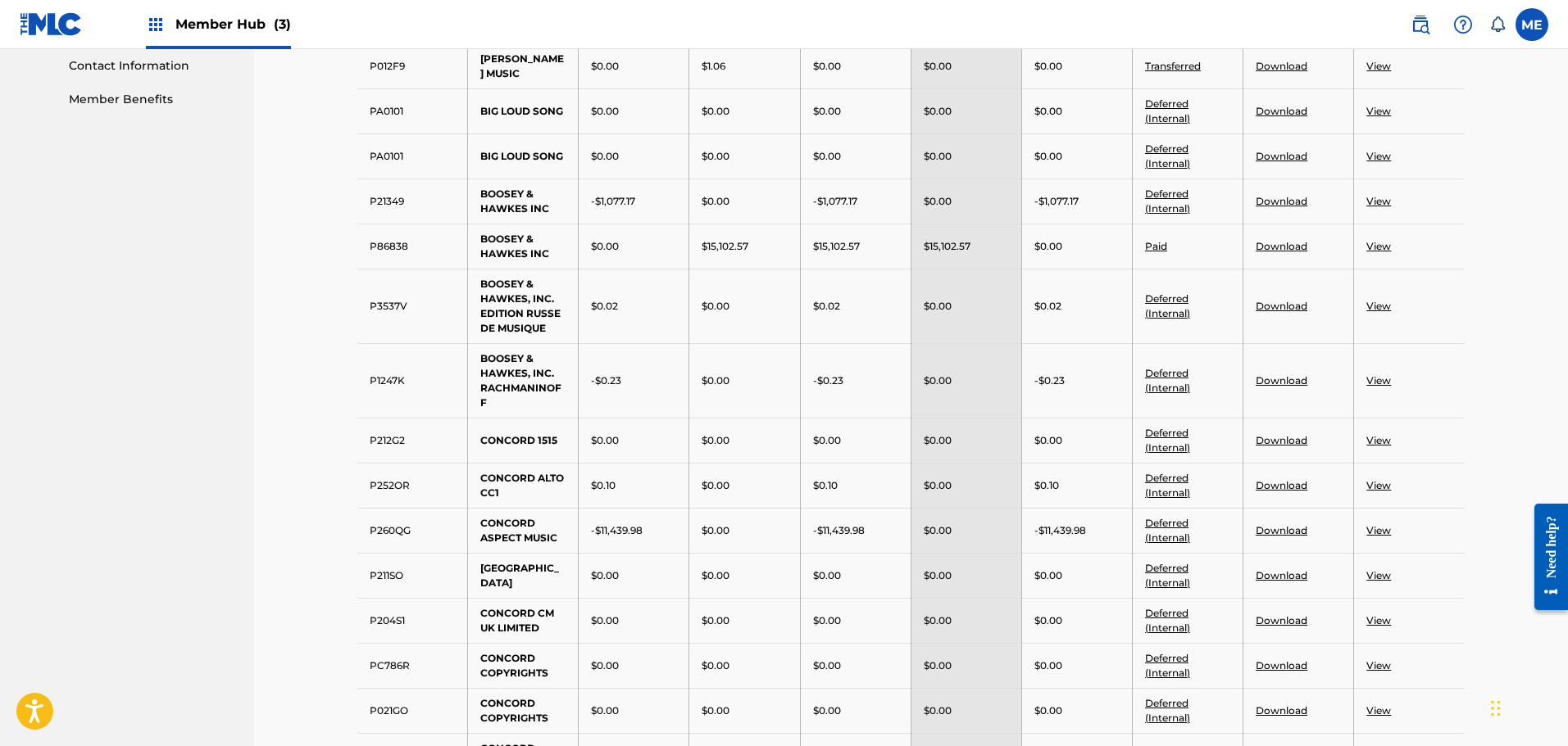
click at [1379, 247] on link "View" at bounding box center [1379, 246] width 25 height 12
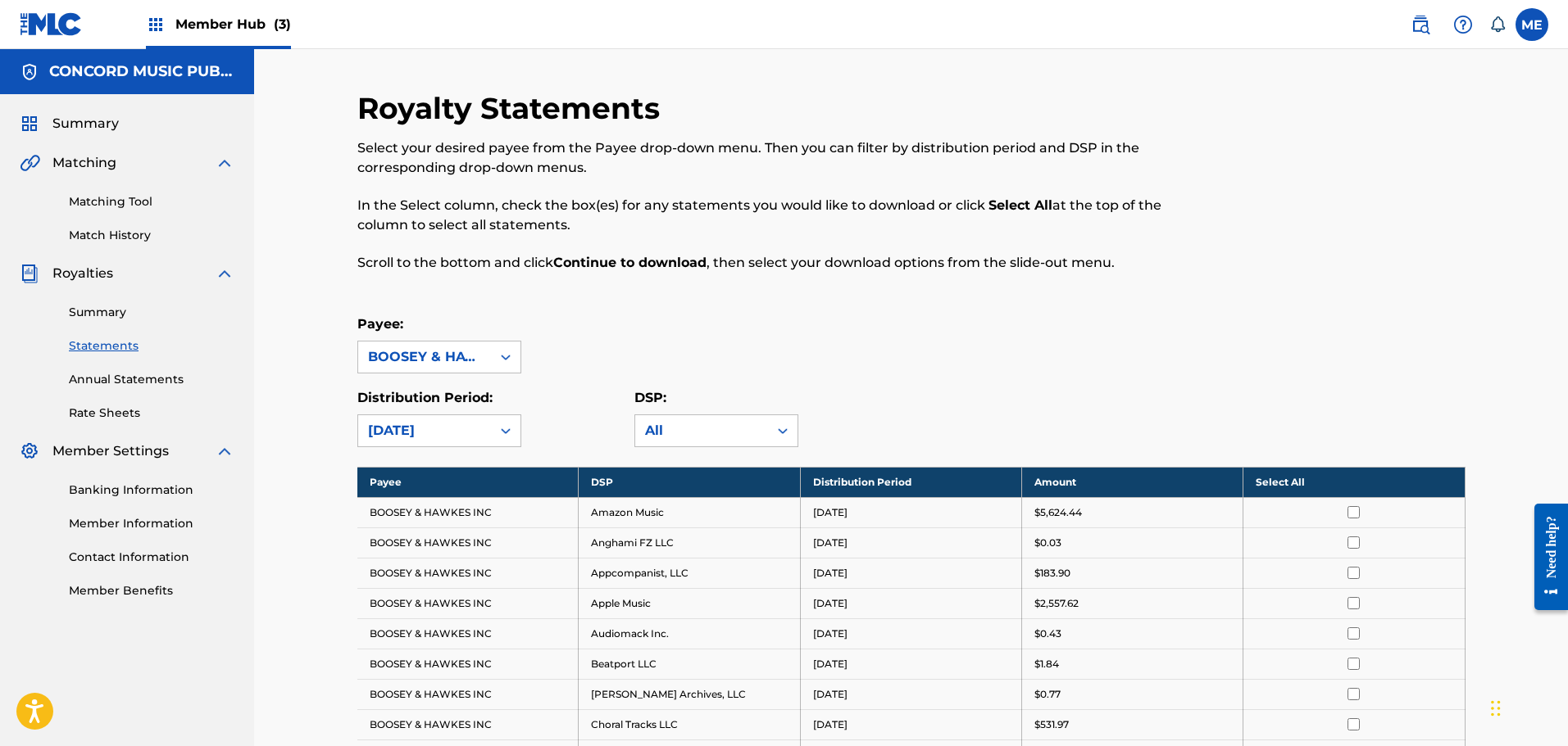
click at [1347, 479] on th "Select All" at bounding box center [1354, 483] width 221 height 31
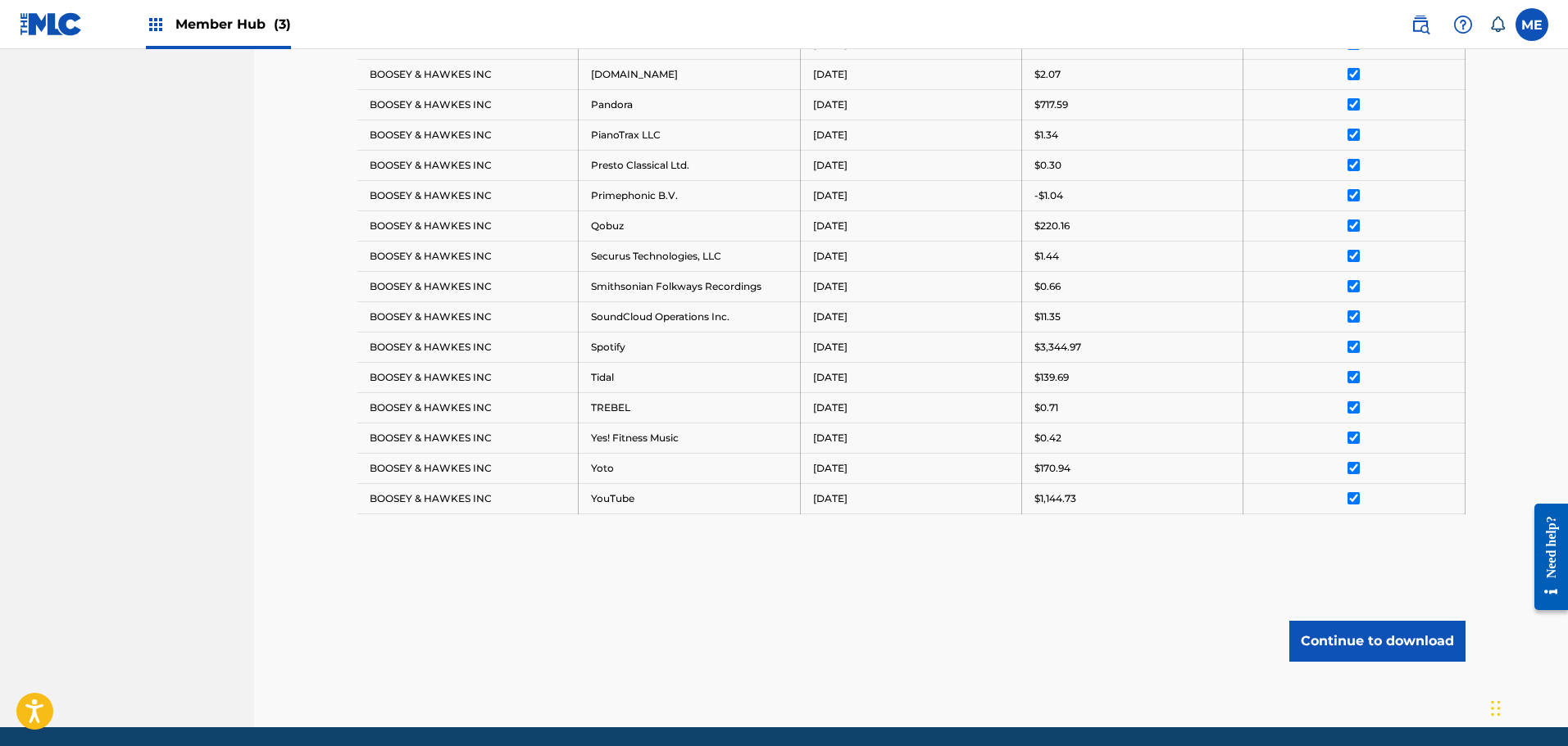
scroll to position [1105, 0]
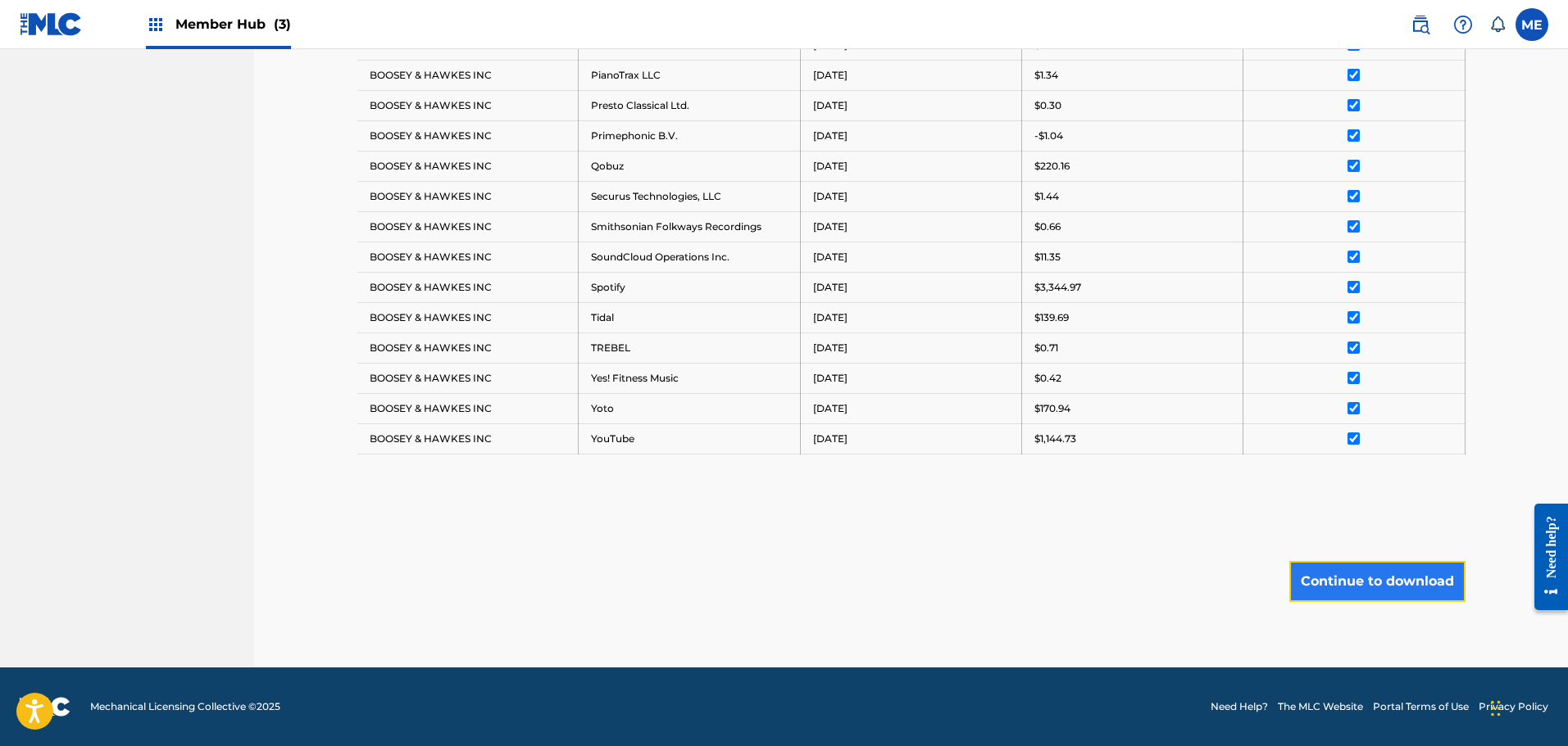
click at [1394, 575] on button "Continue to download" at bounding box center [1377, 581] width 177 height 41
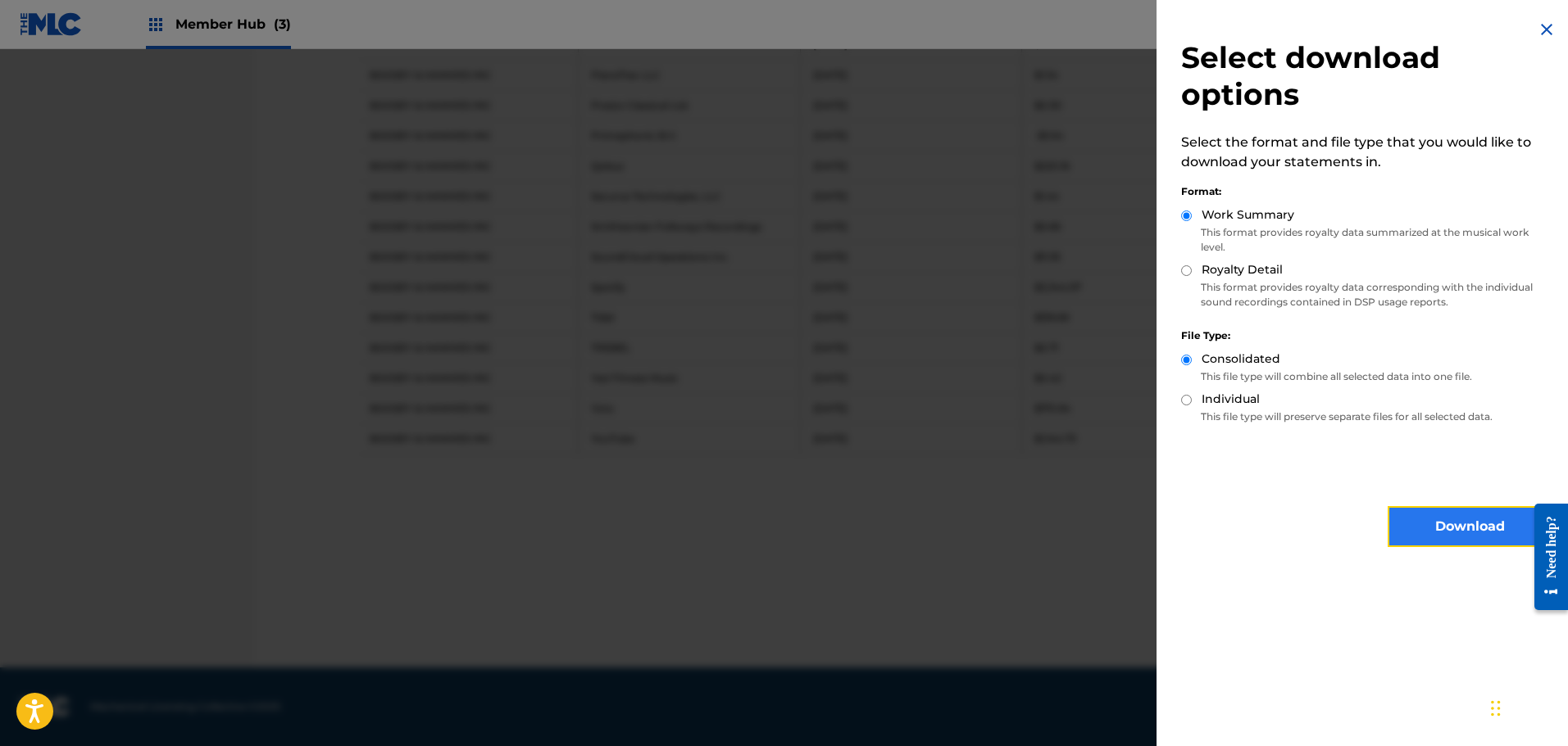
click at [1424, 520] on button "Download" at bounding box center [1470, 527] width 164 height 41
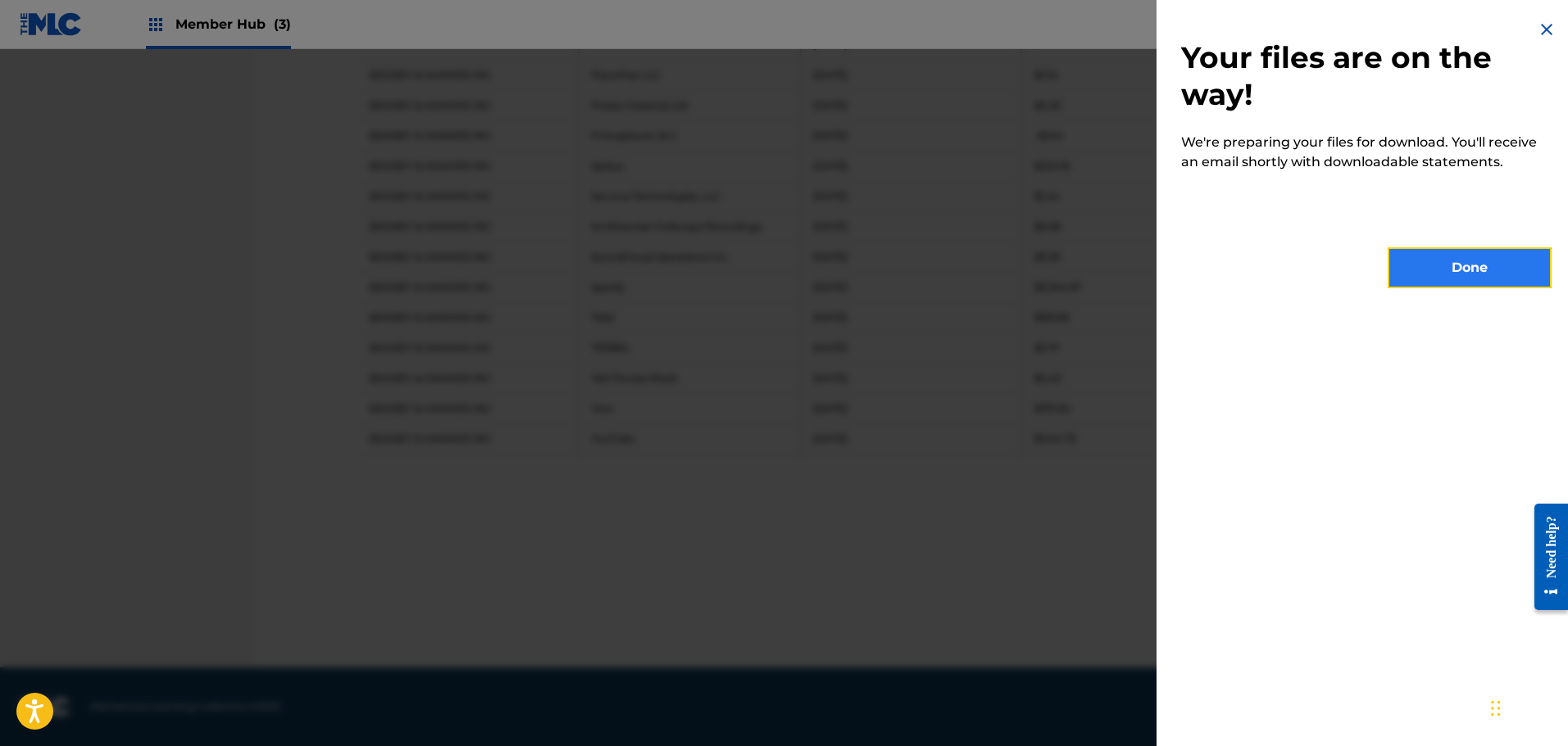
click at [1454, 259] on button "Done" at bounding box center [1470, 267] width 164 height 41
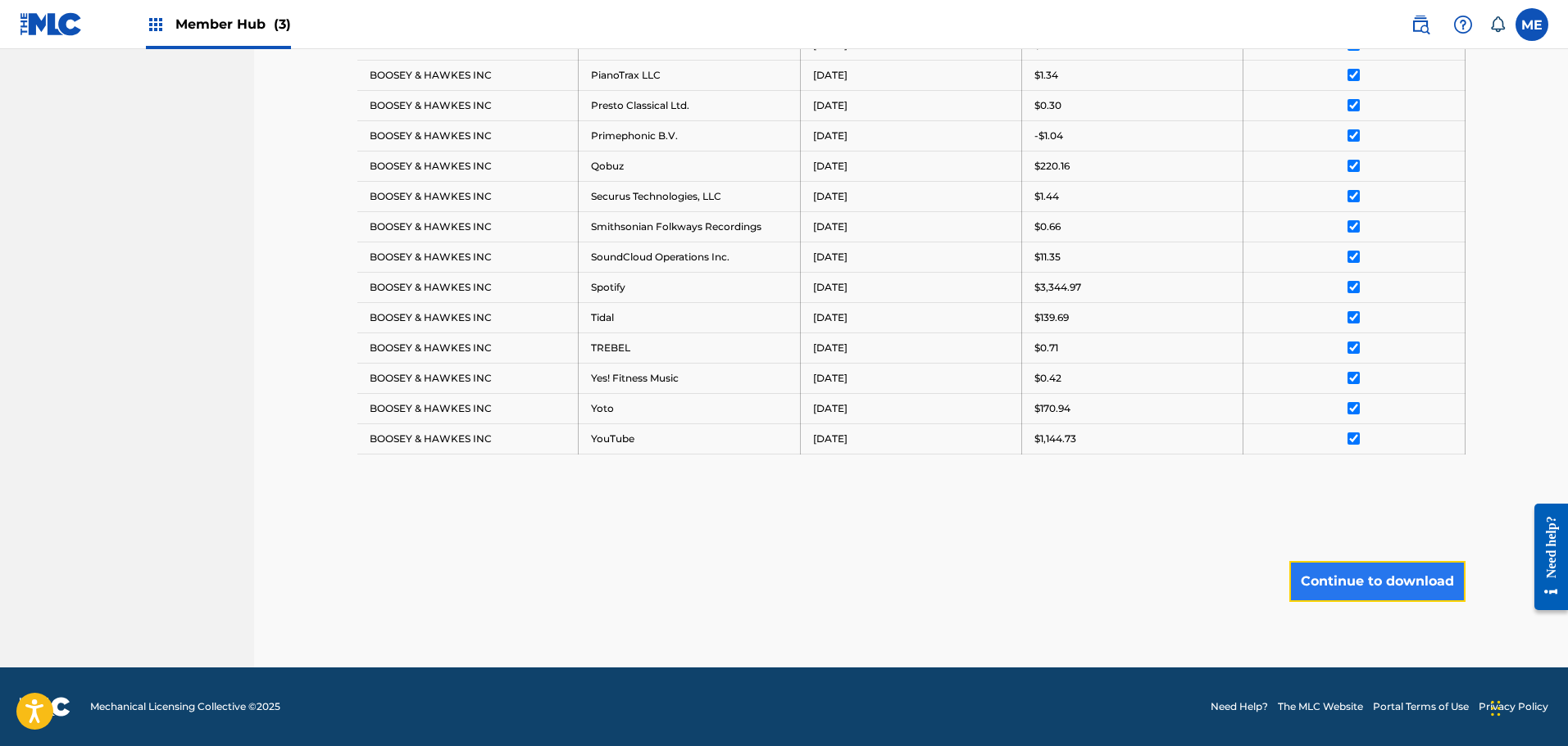
click at [1386, 571] on button "Continue to download" at bounding box center [1377, 581] width 177 height 41
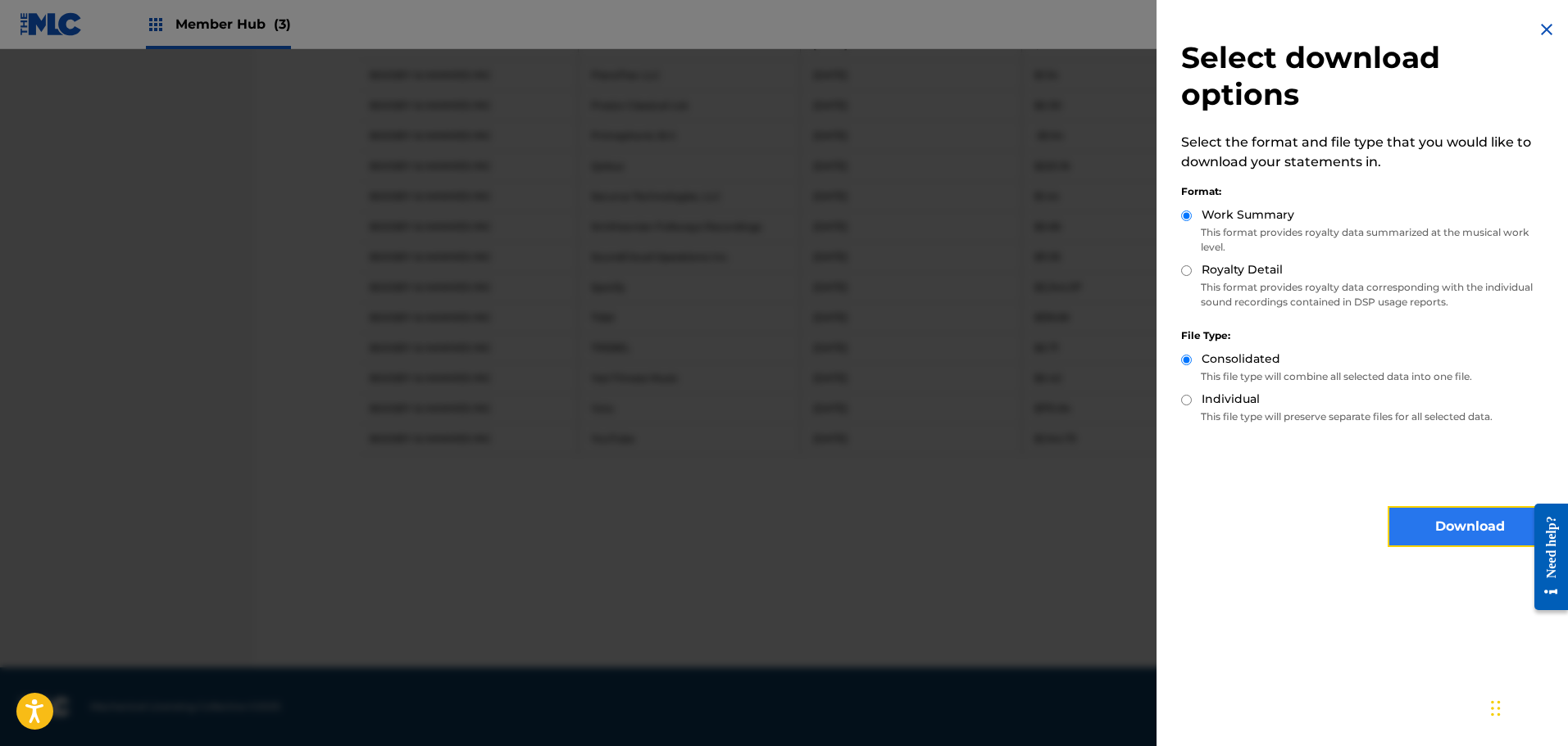
click at [1467, 524] on button "Download" at bounding box center [1470, 527] width 164 height 41
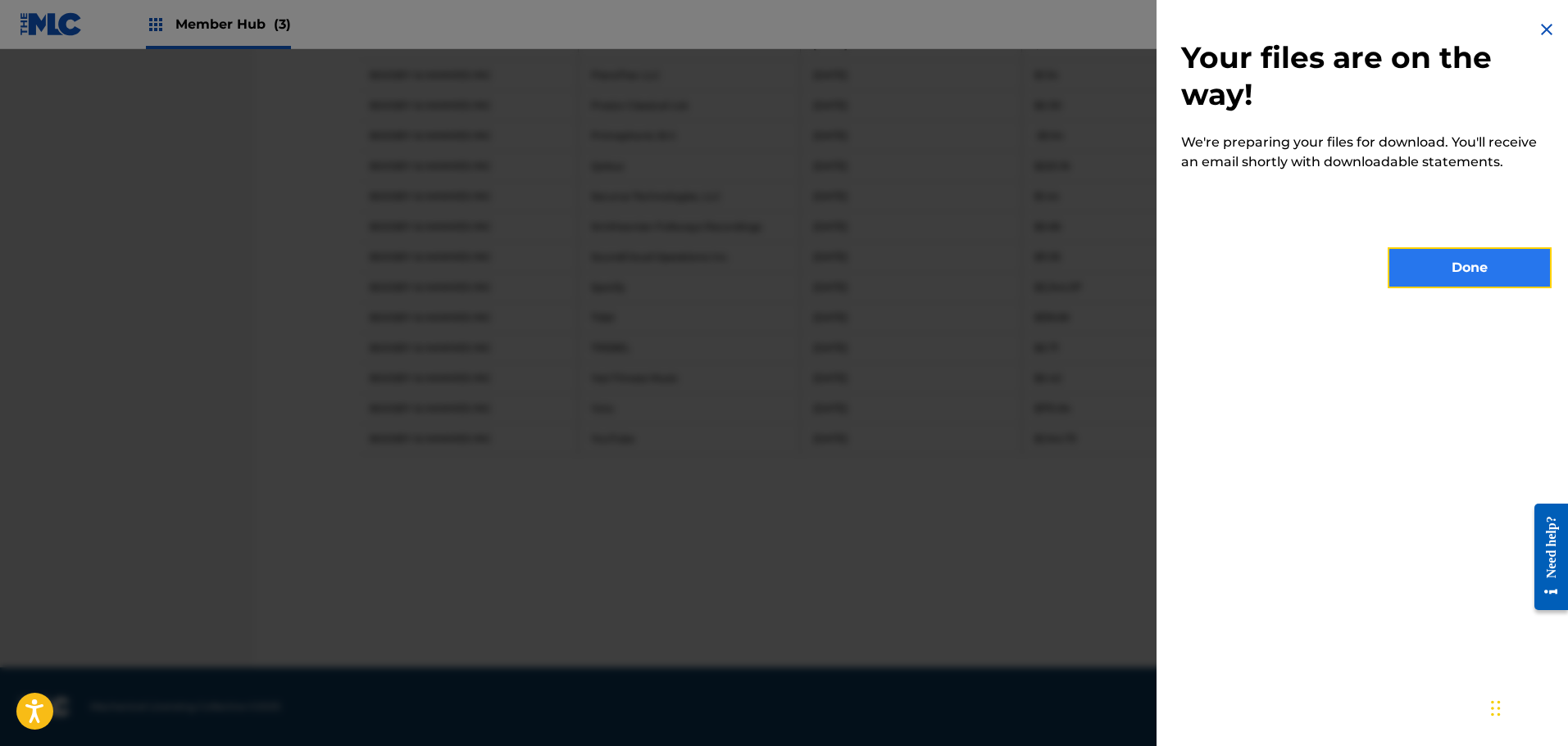
click at [1476, 267] on button "Done" at bounding box center [1470, 267] width 164 height 41
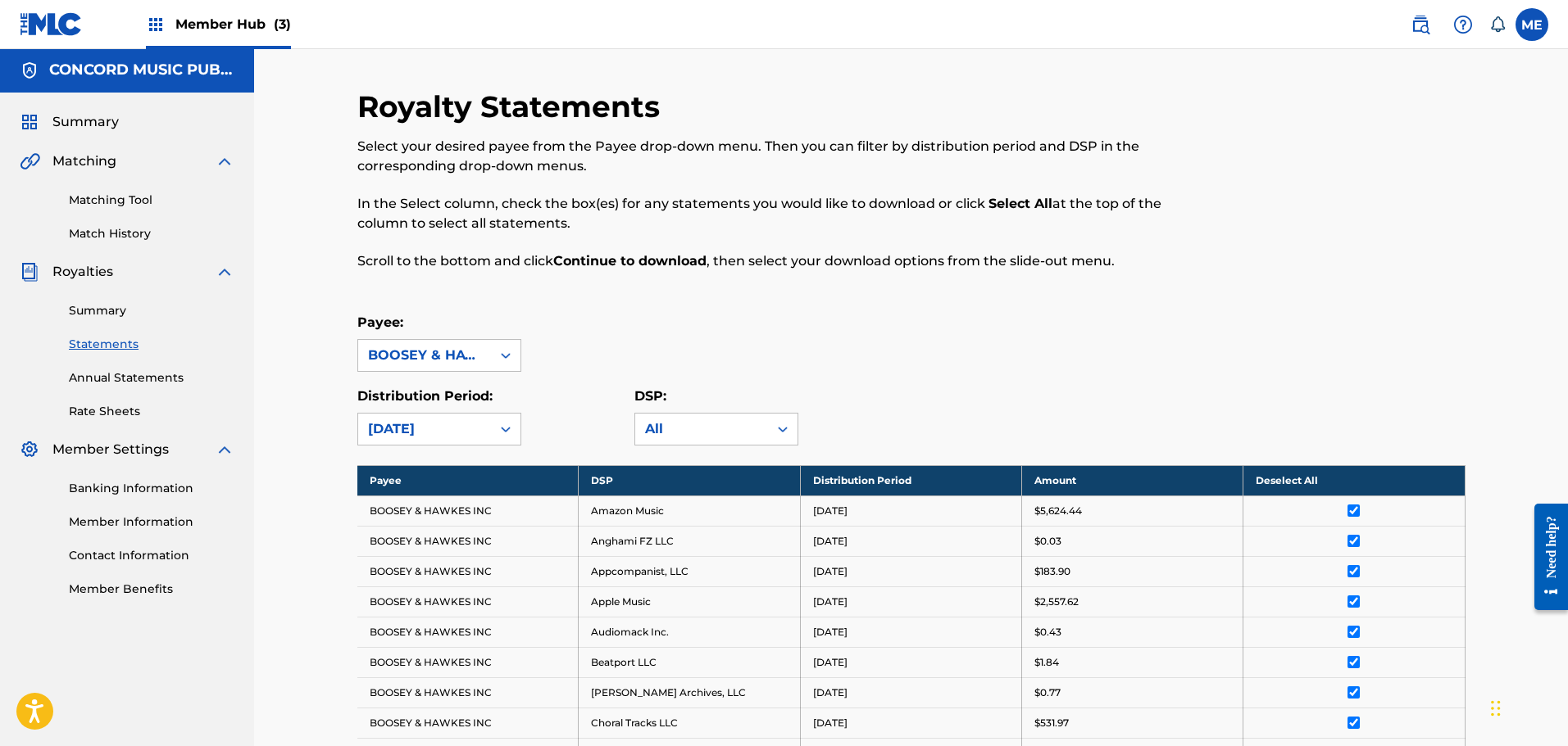
scroll to position [0, 0]
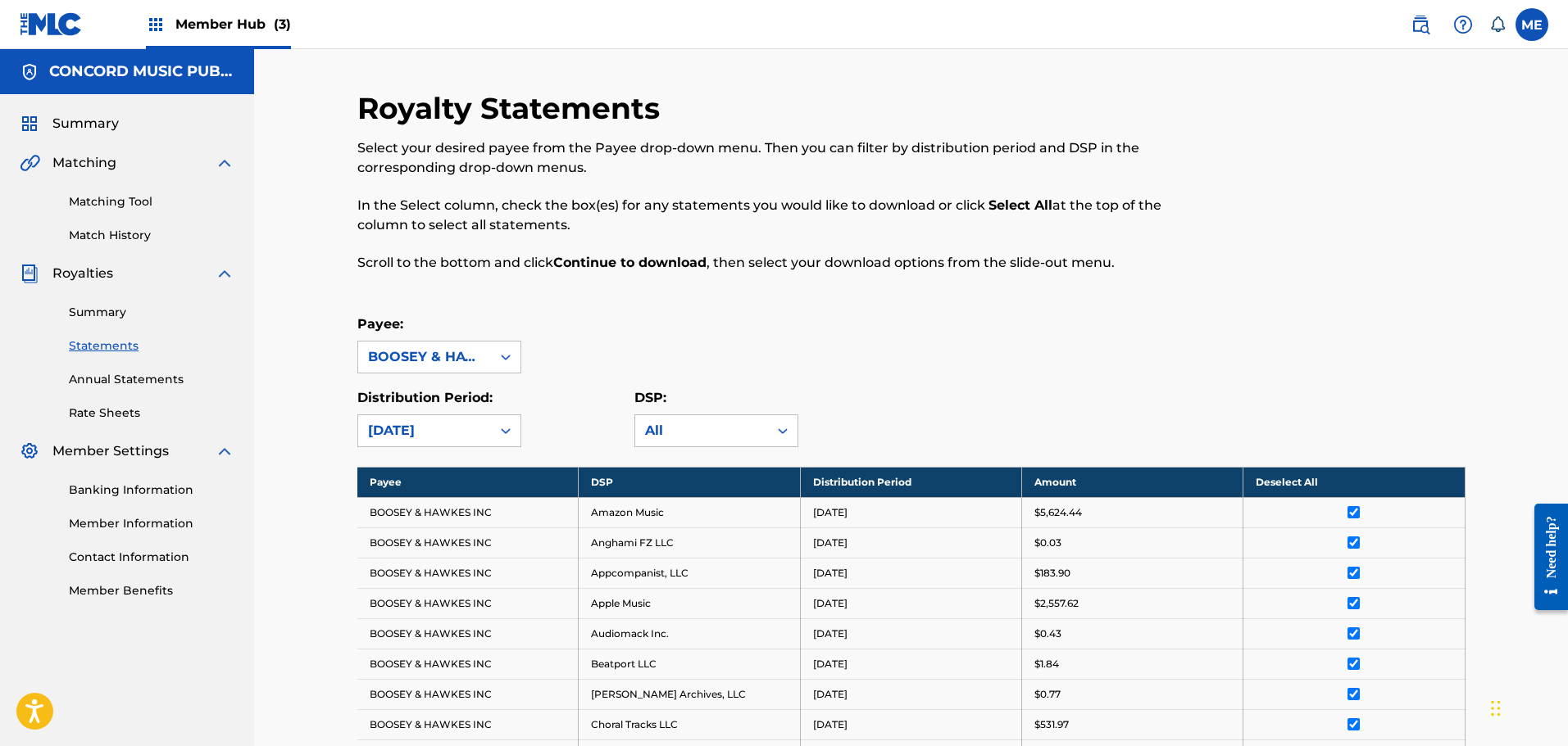
click at [194, 27] on span "Member Hub (3)" at bounding box center [233, 24] width 115 height 19
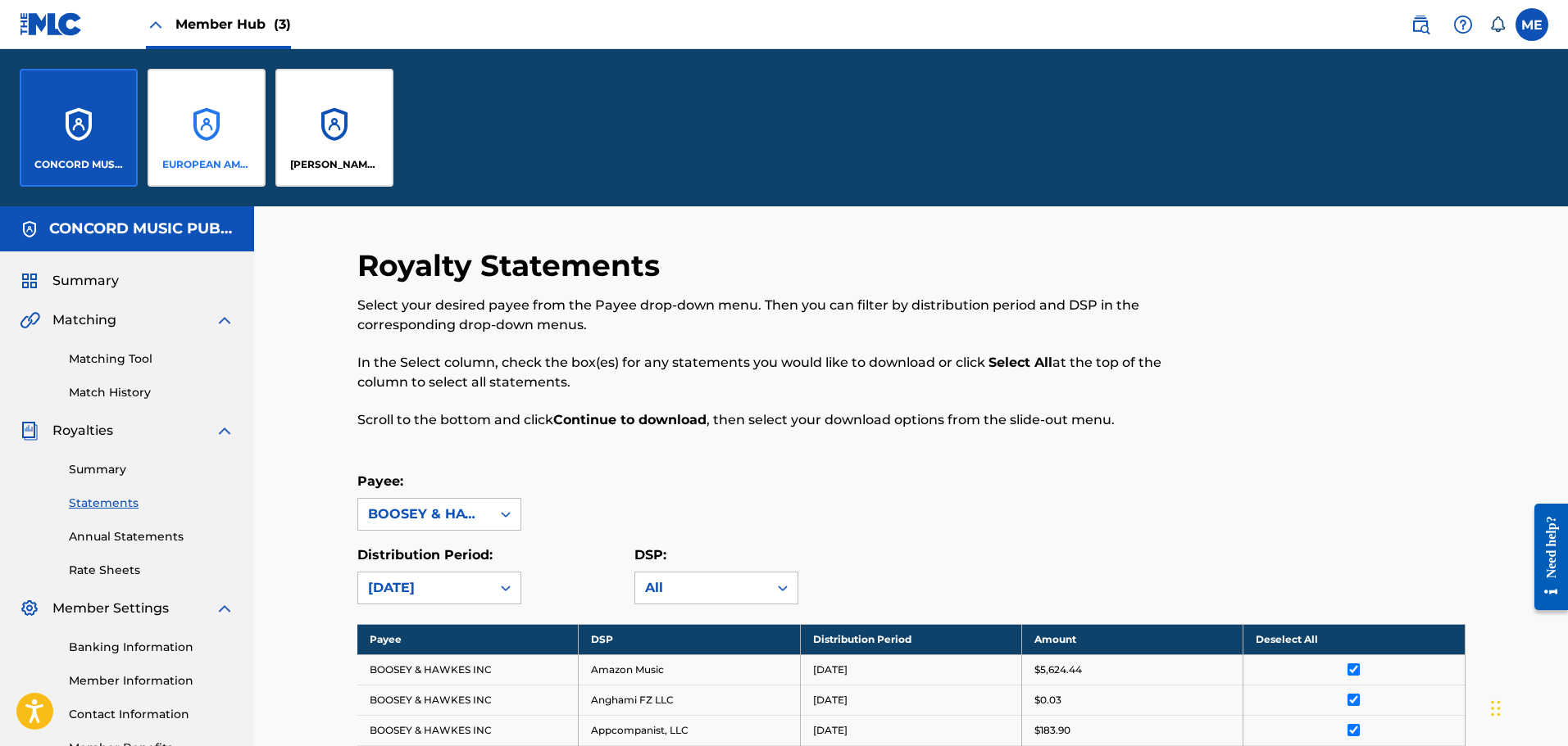
click at [198, 130] on div "EUROPEAN AMERICAN MUSIC OBO UNIVERSAL EDITION INC" at bounding box center [207, 128] width 118 height 118
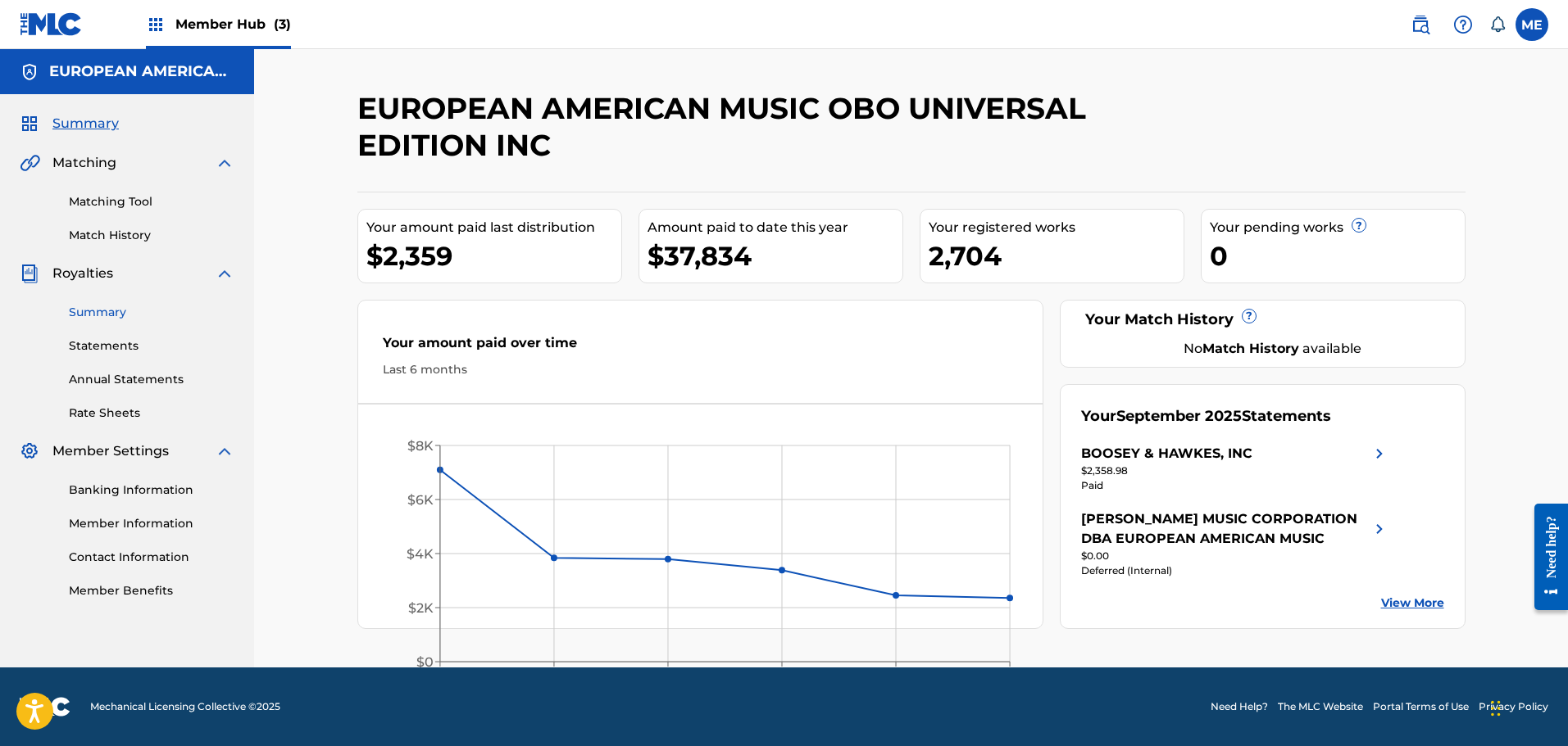
click at [94, 313] on link "Summary" at bounding box center [151, 313] width 165 height 17
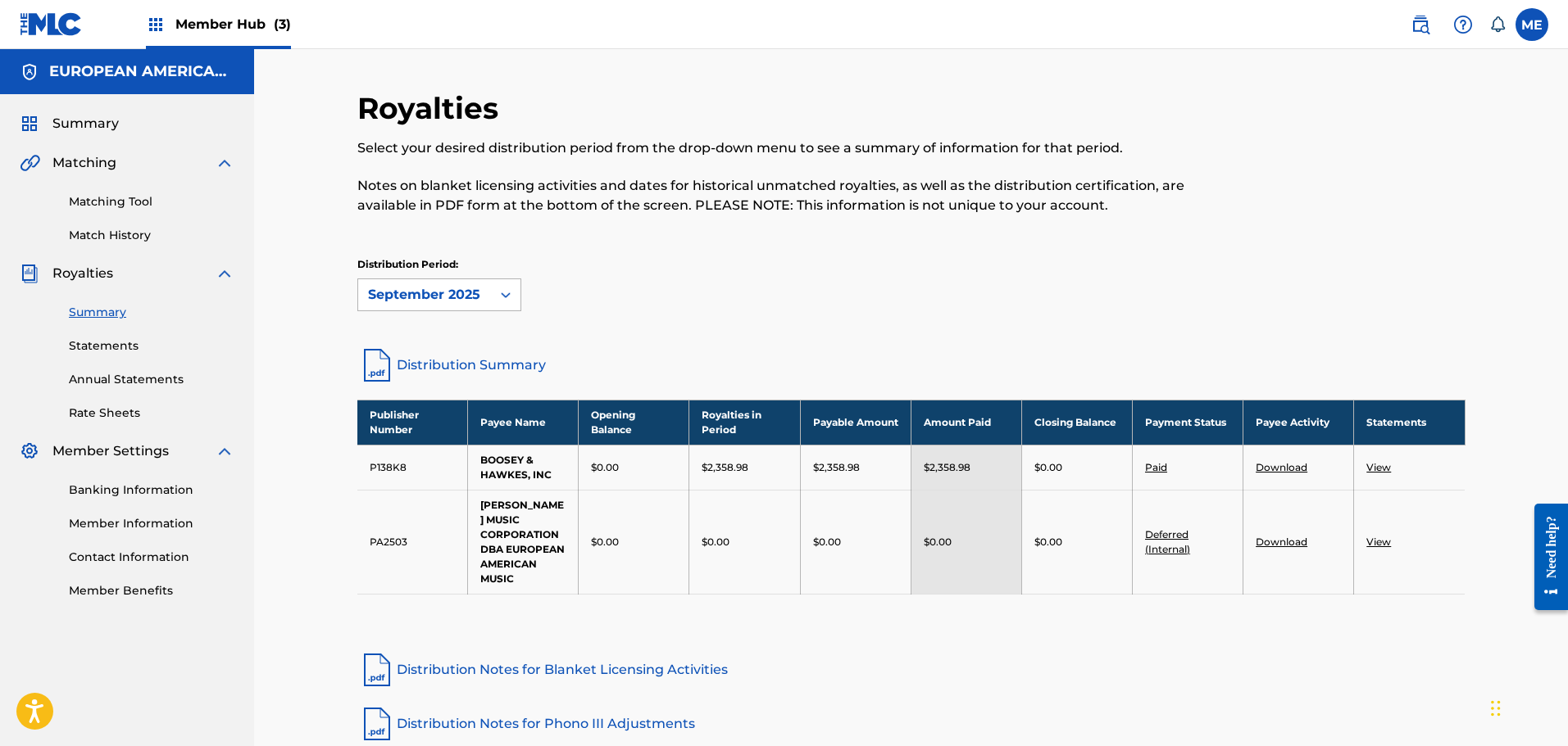
click at [512, 301] on icon at bounding box center [505, 295] width 16 height 16
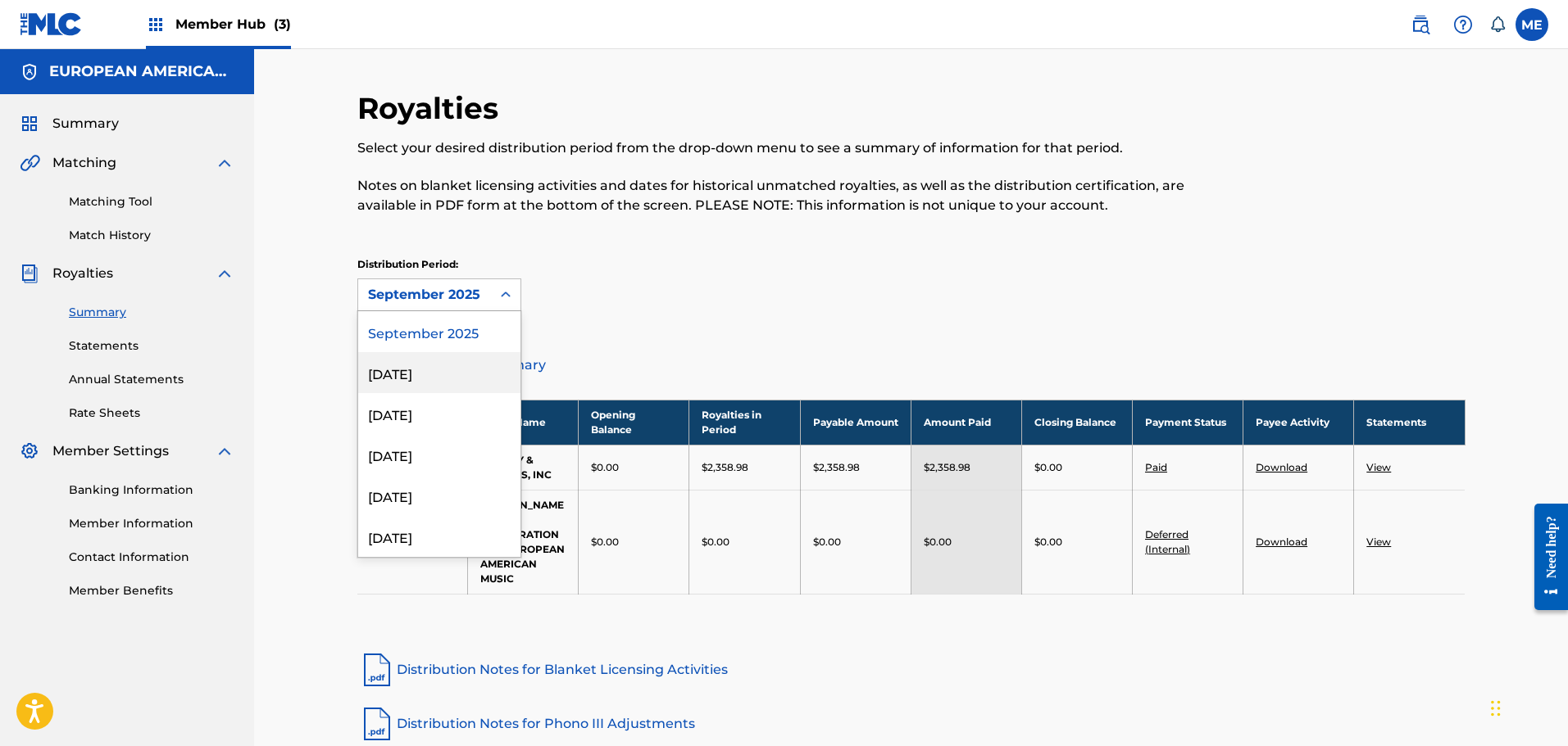
click at [412, 376] on div "[DATE]" at bounding box center [439, 372] width 162 height 41
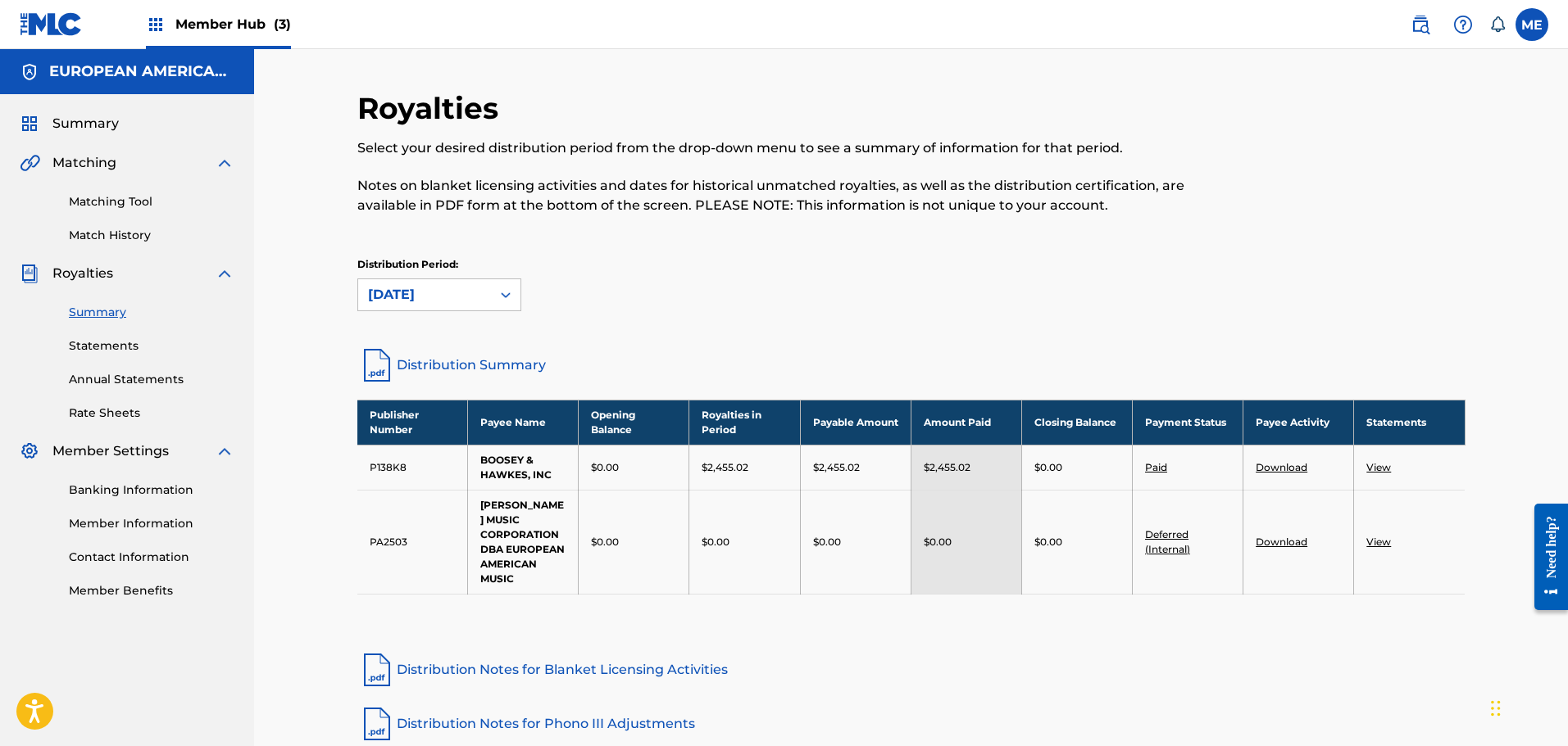
click at [1381, 467] on link "View" at bounding box center [1379, 467] width 25 height 12
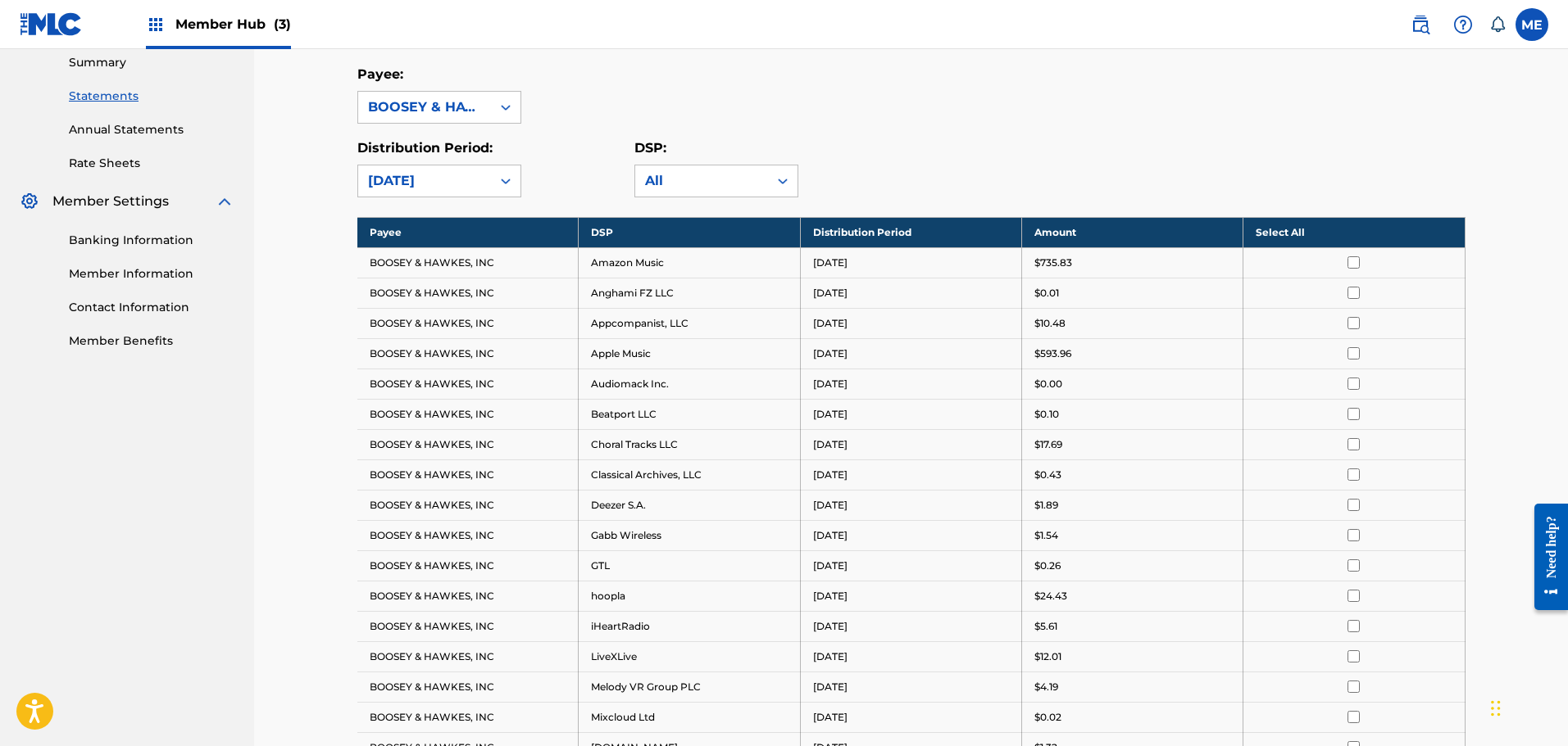
scroll to position [328, 0]
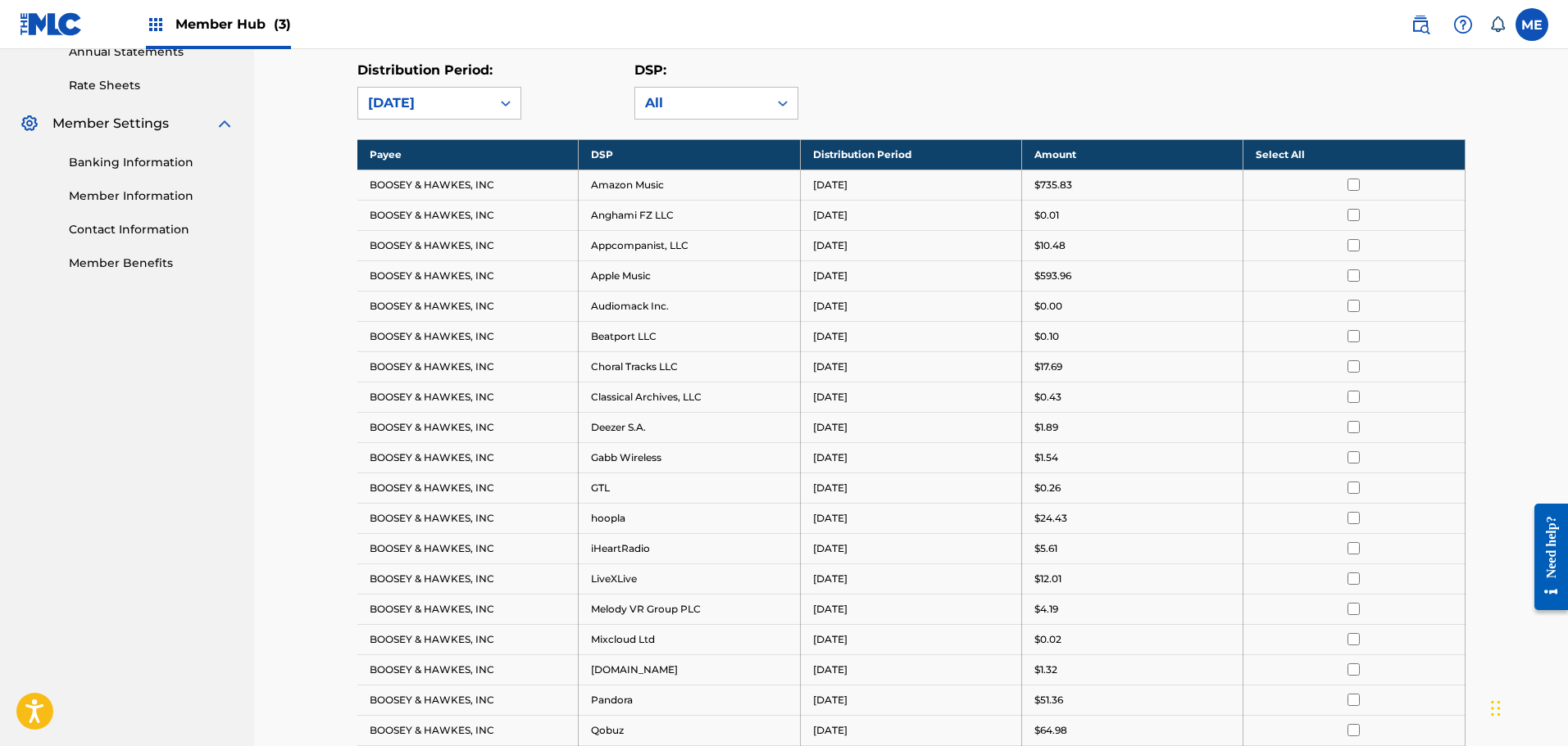
click at [1354, 149] on th "Select All" at bounding box center [1354, 155] width 221 height 31
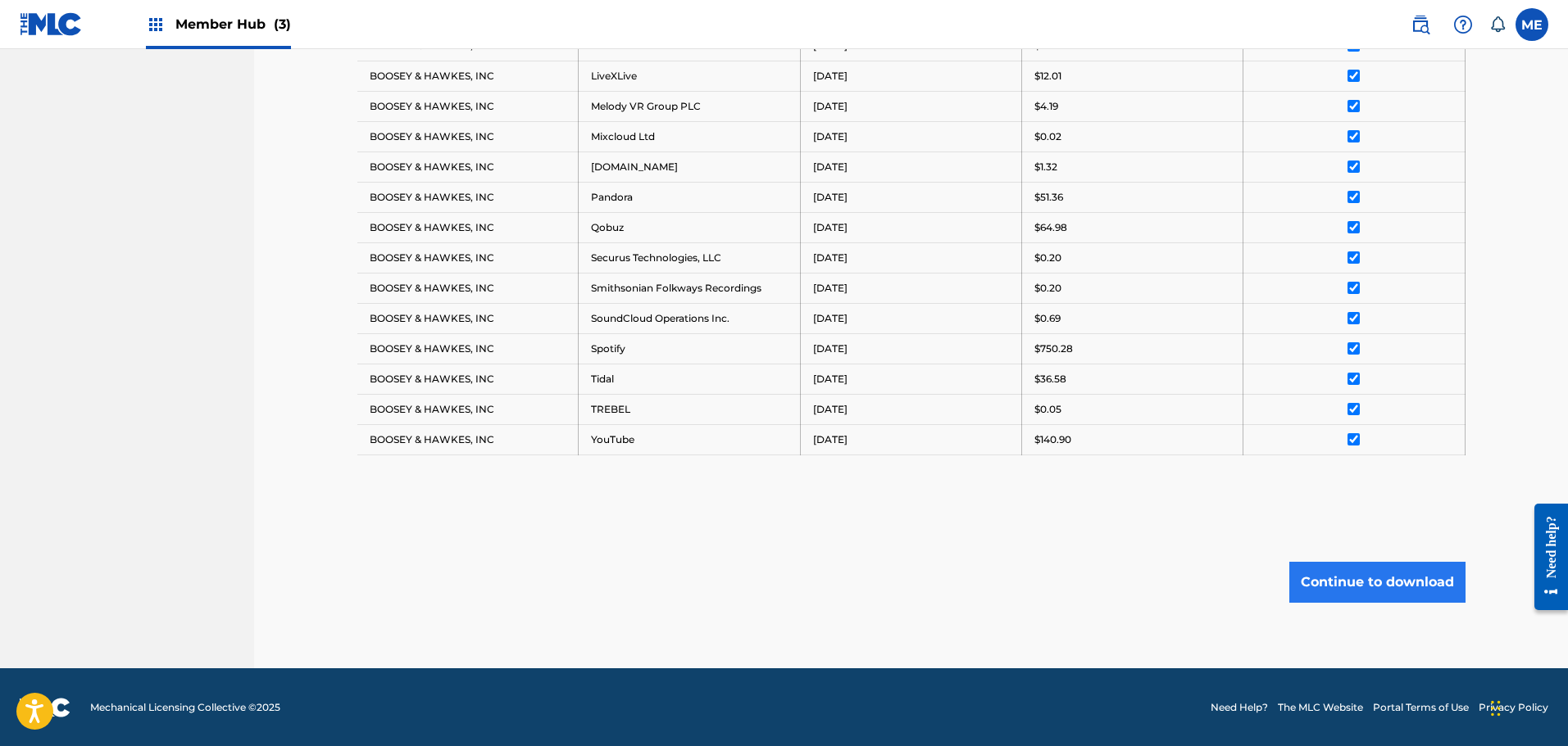
scroll to position [832, 0]
click at [1372, 585] on button "Continue to download" at bounding box center [1377, 581] width 177 height 41
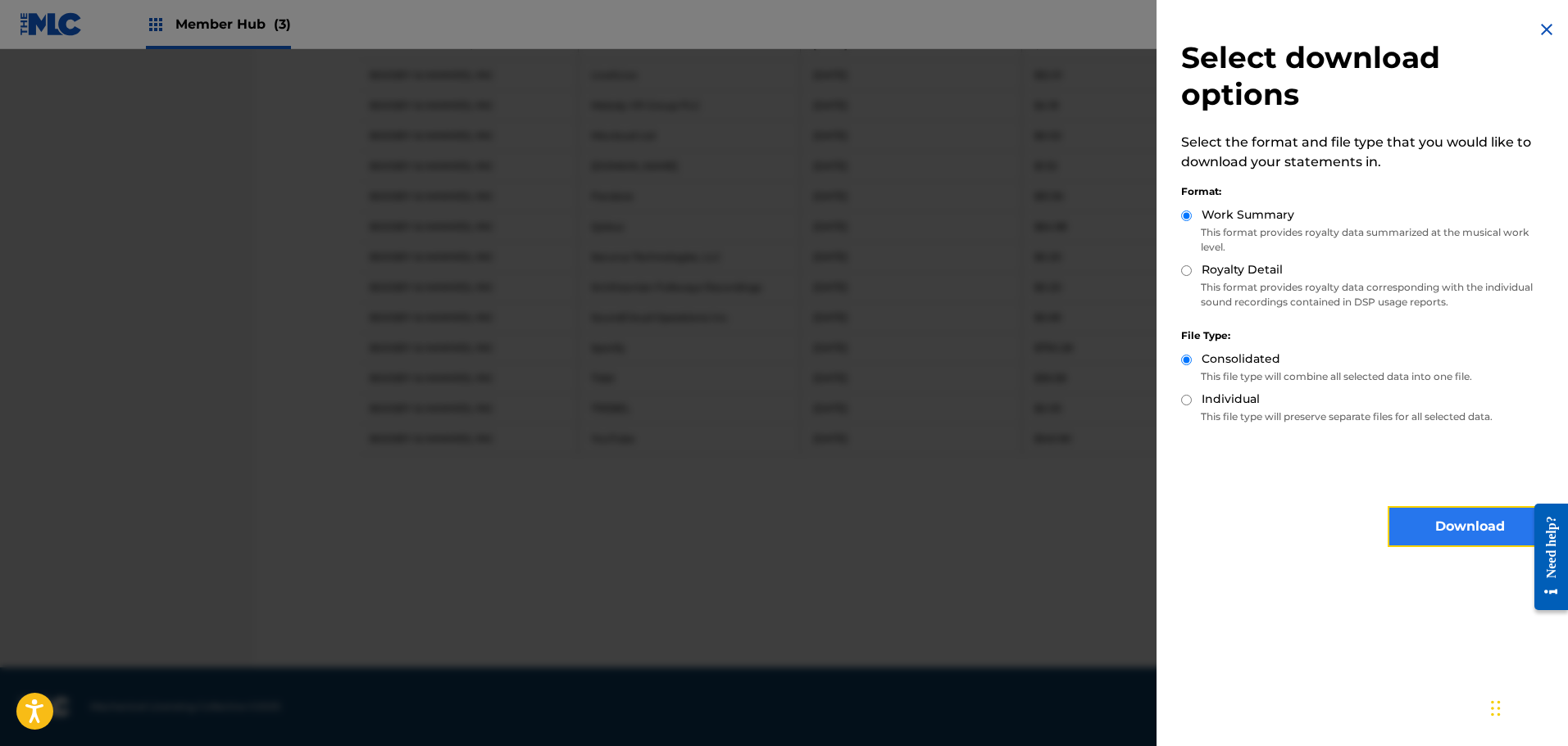
click at [1466, 518] on button "Download" at bounding box center [1470, 527] width 164 height 41
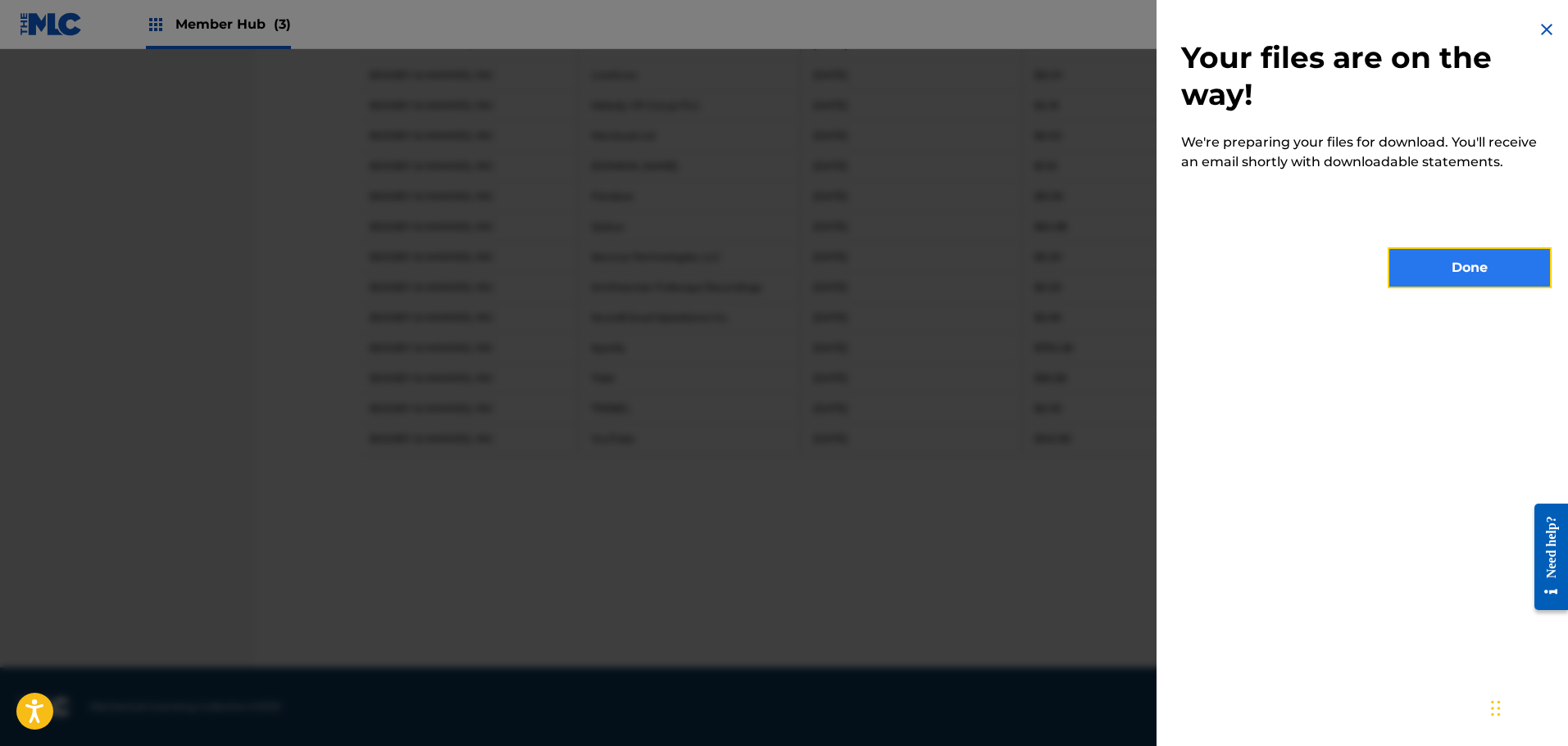
click at [1493, 266] on button "Done" at bounding box center [1470, 267] width 164 height 41
